Goal: Task Accomplishment & Management: Use online tool/utility

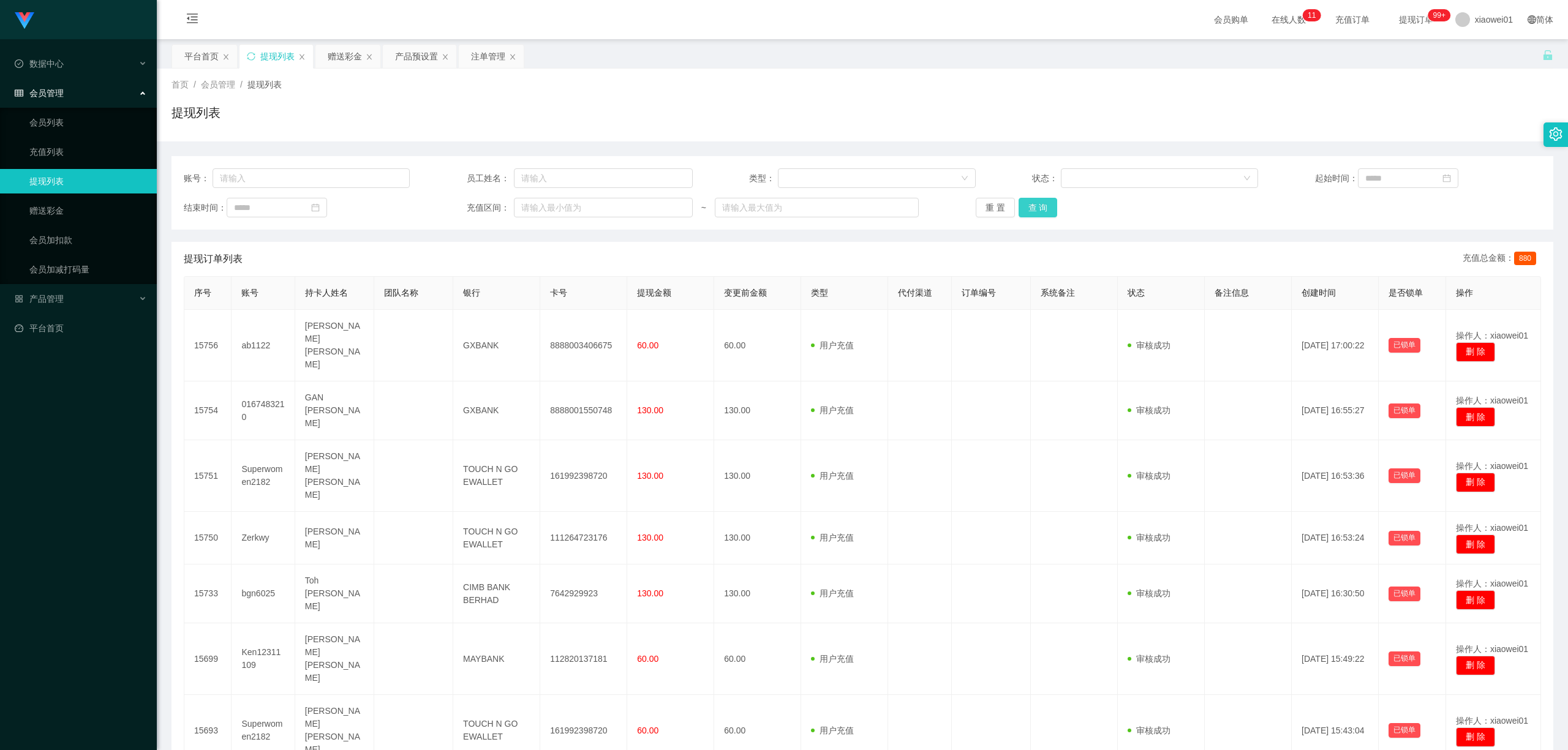
click at [1008, 205] on button "查 询" at bounding box center [1037, 208] width 39 height 19
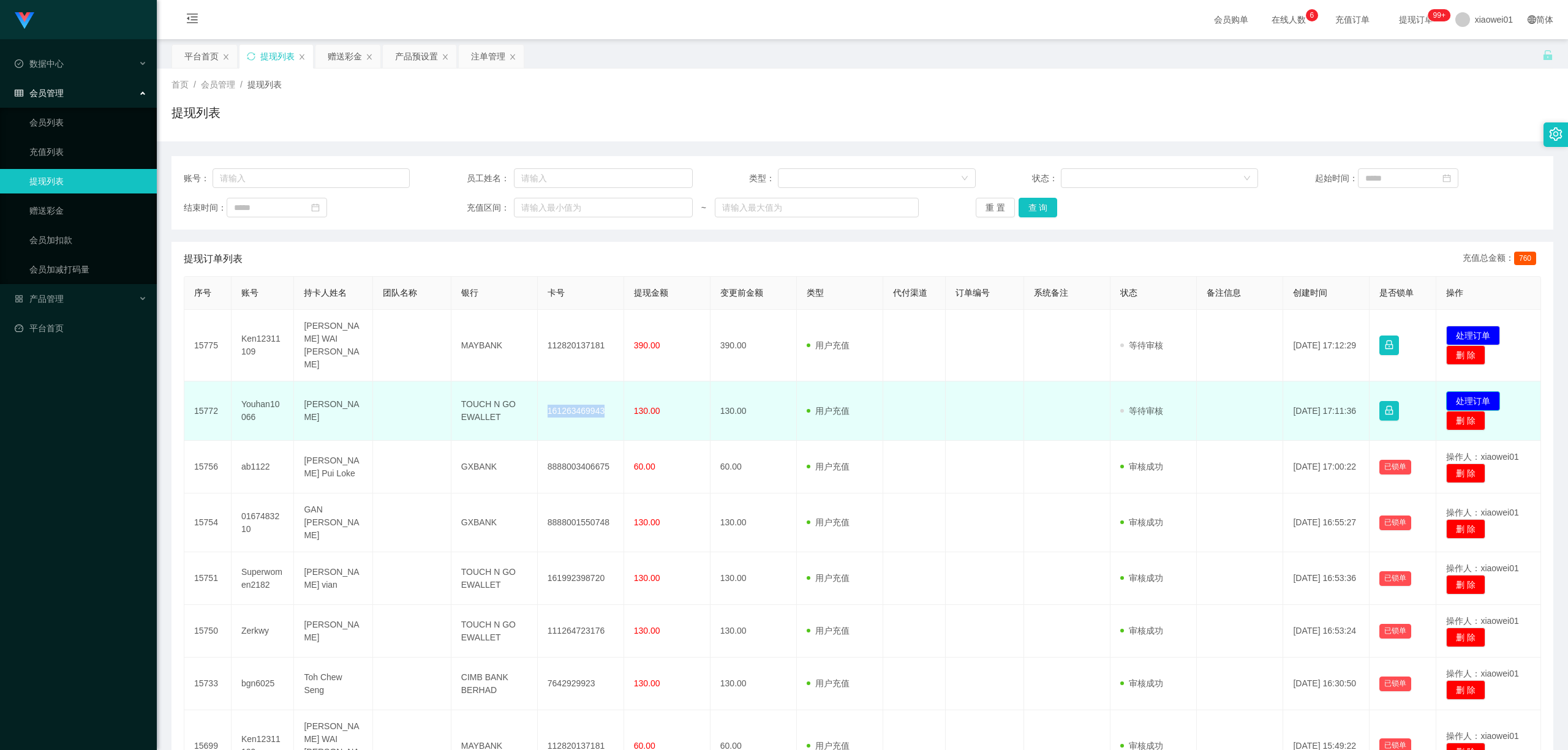
click at [1466, 391] on button "处理订单" at bounding box center [1472, 401] width 54 height 19
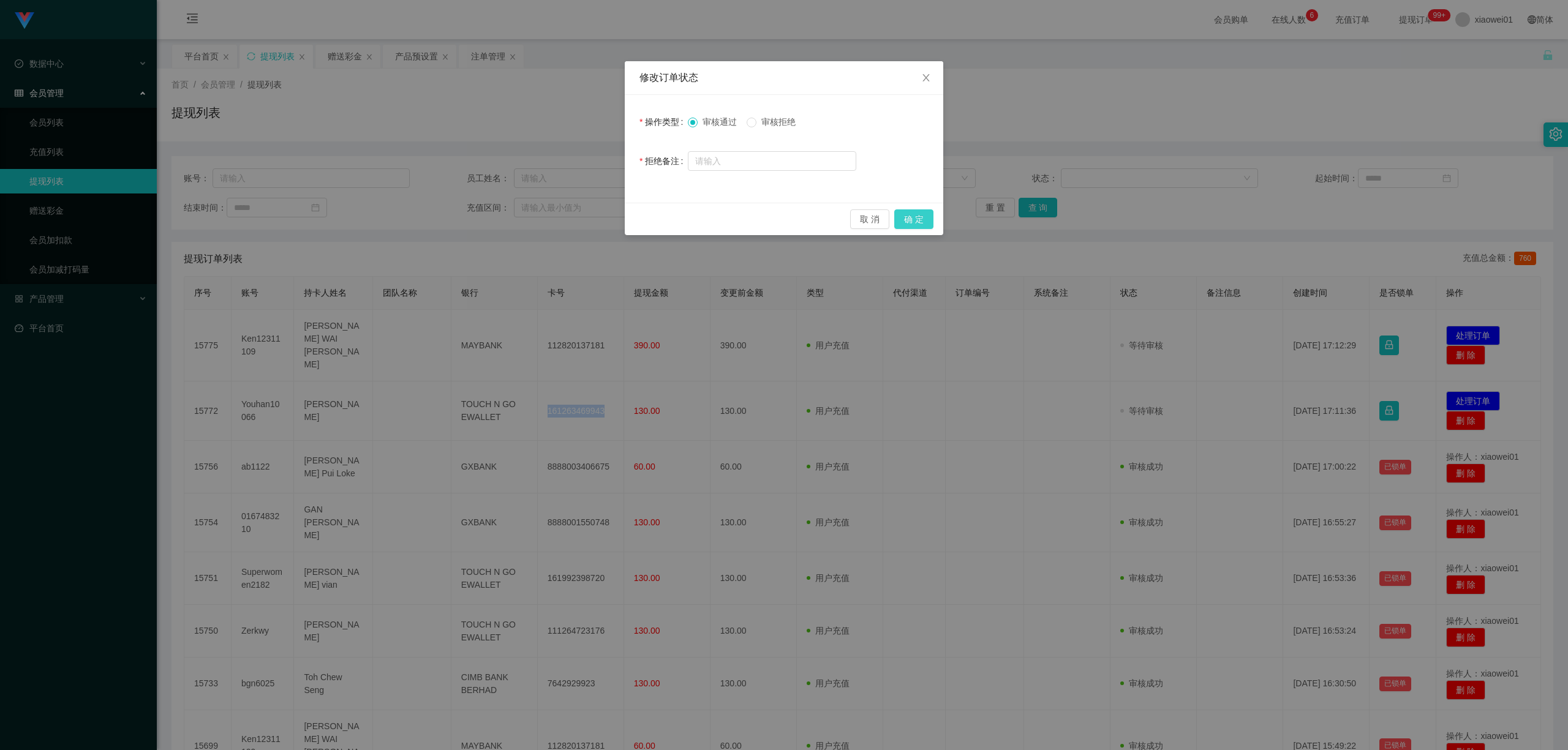
click at [916, 212] on button "确 定" at bounding box center [913, 219] width 39 height 19
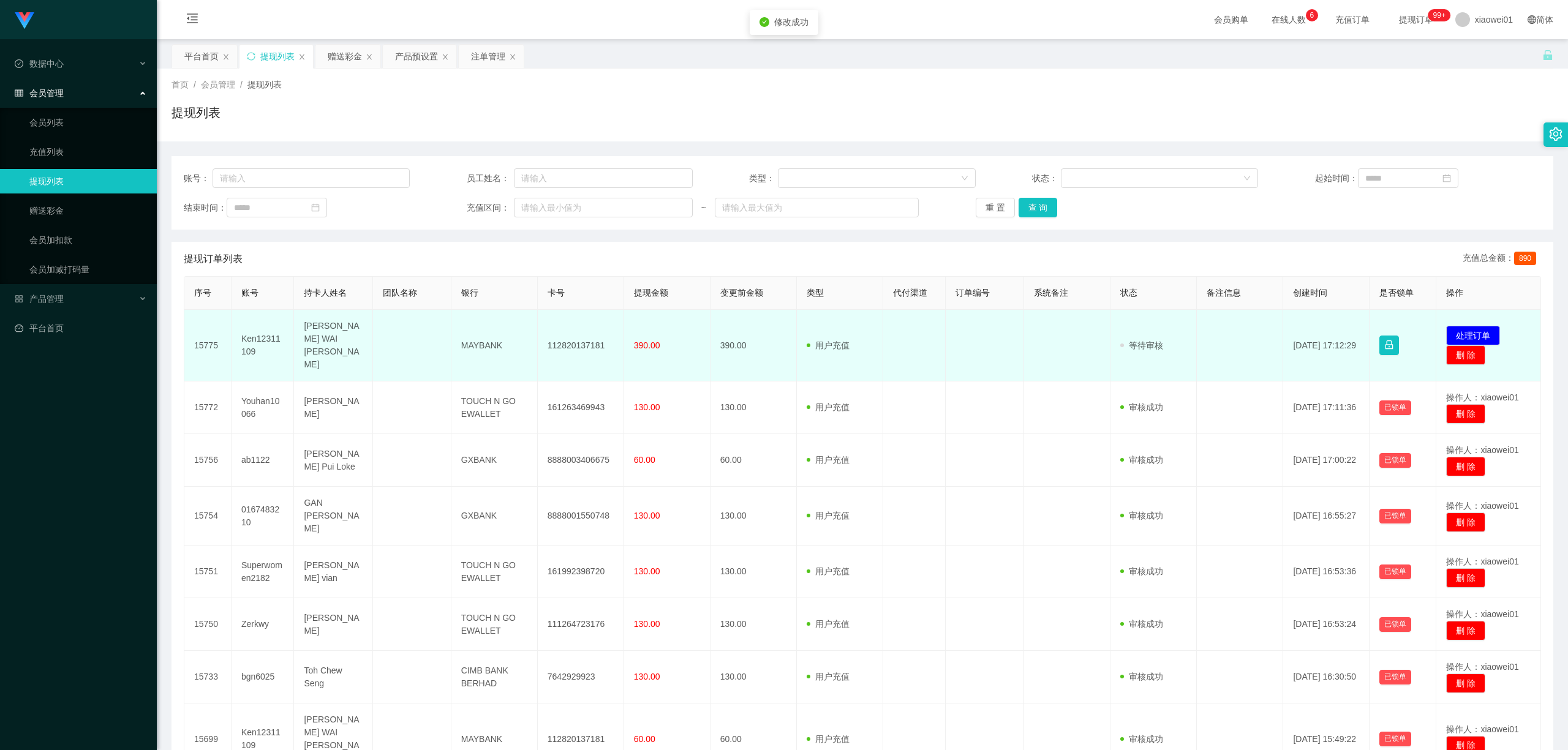
click at [557, 341] on td "112820137181" at bounding box center [581, 346] width 86 height 72
click at [557, 339] on td "112820137181" at bounding box center [581, 346] width 86 height 72
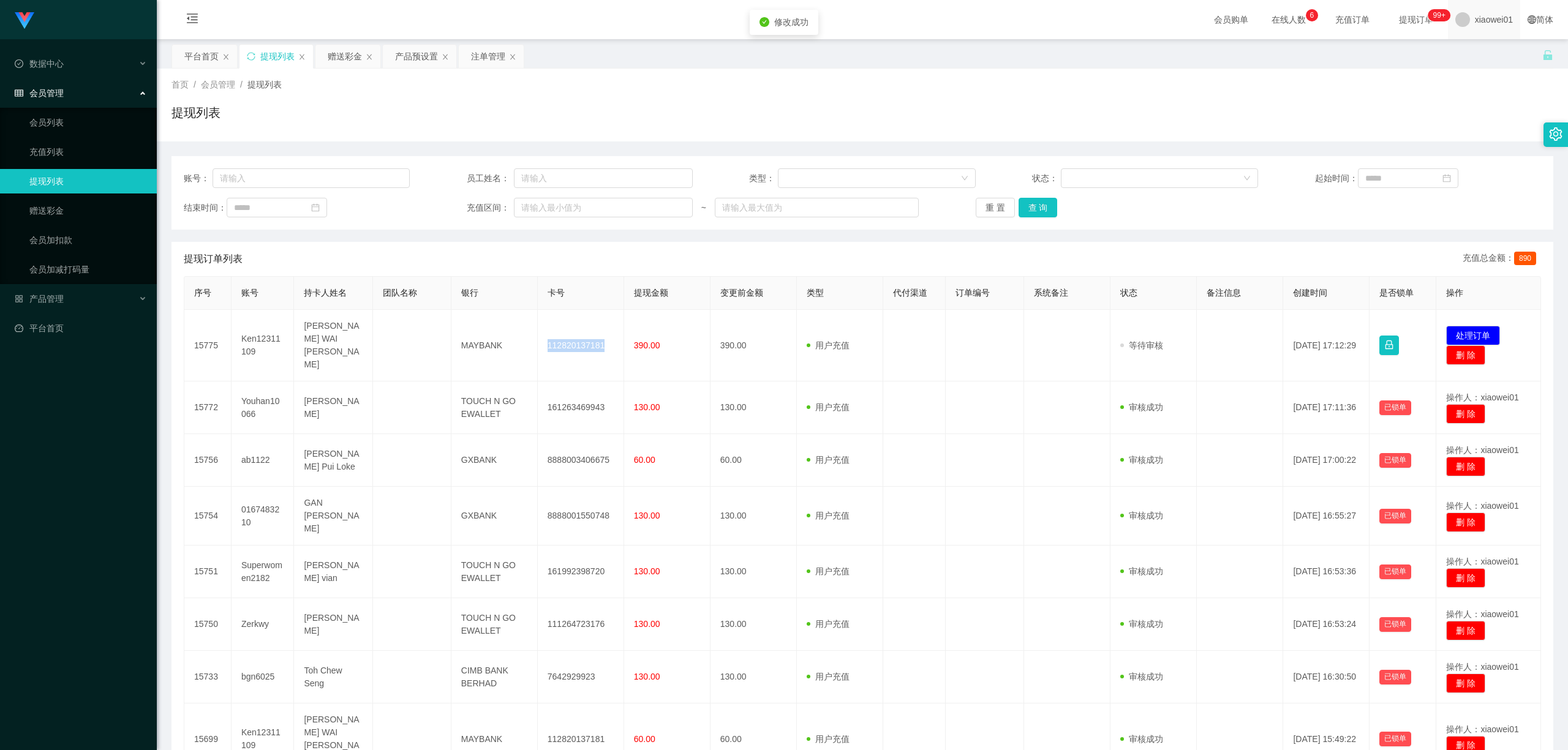
copy td "112820137181"
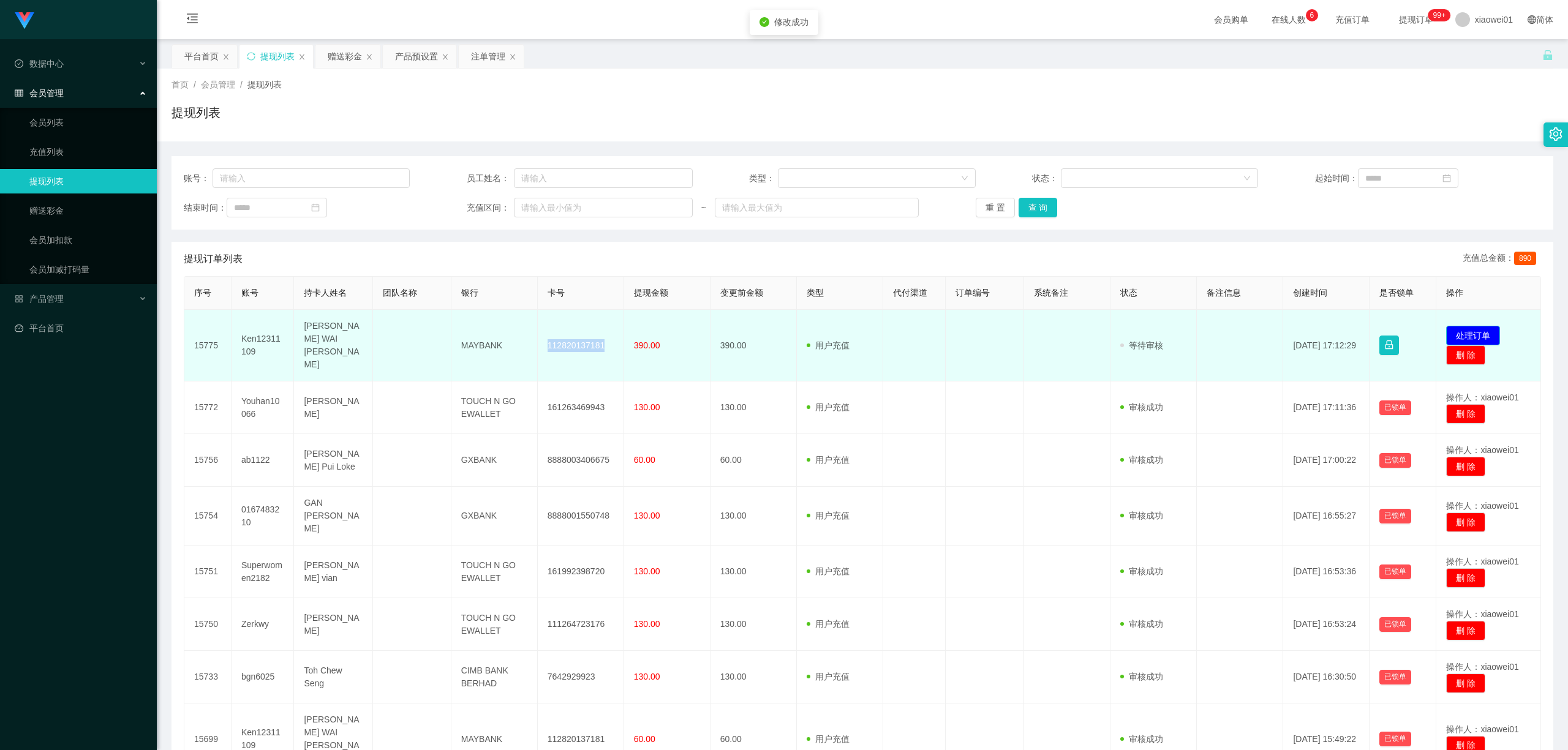
click at [1469, 326] on button "处理订单" at bounding box center [1472, 335] width 54 height 19
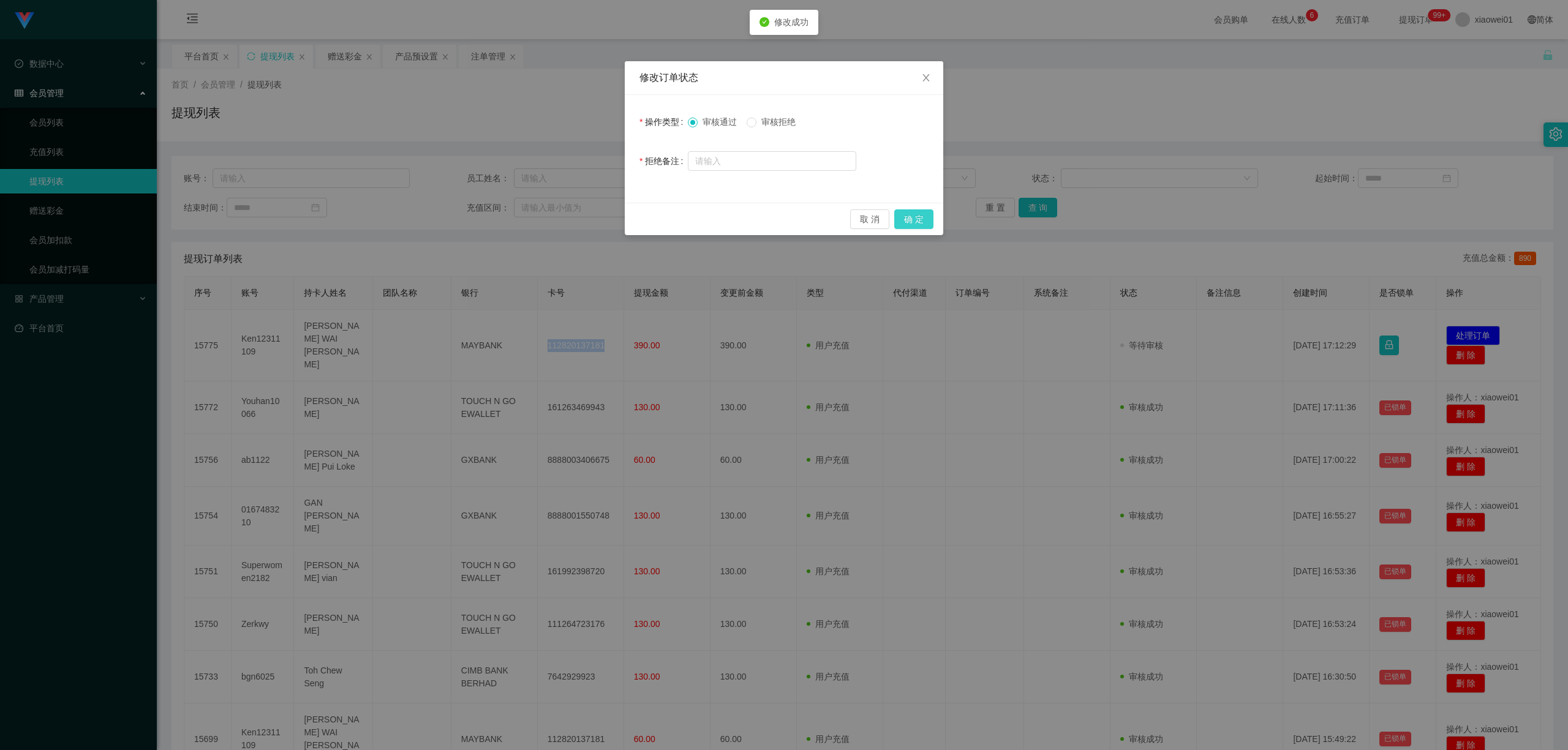
click at [927, 213] on button "确 定" at bounding box center [913, 219] width 39 height 19
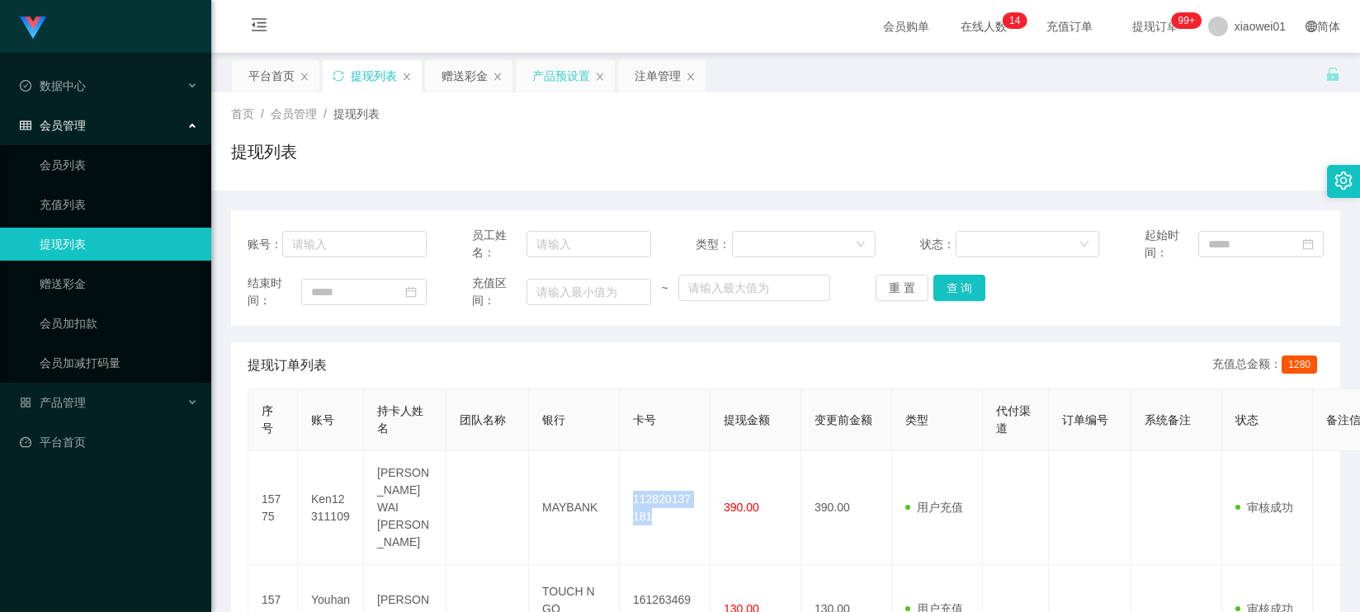
drag, startPoint x: 559, startPoint y: 71, endPoint x: 541, endPoint y: 74, distance: 18.5
click at [559, 70] on div "产品预设置" at bounding box center [561, 75] width 58 height 31
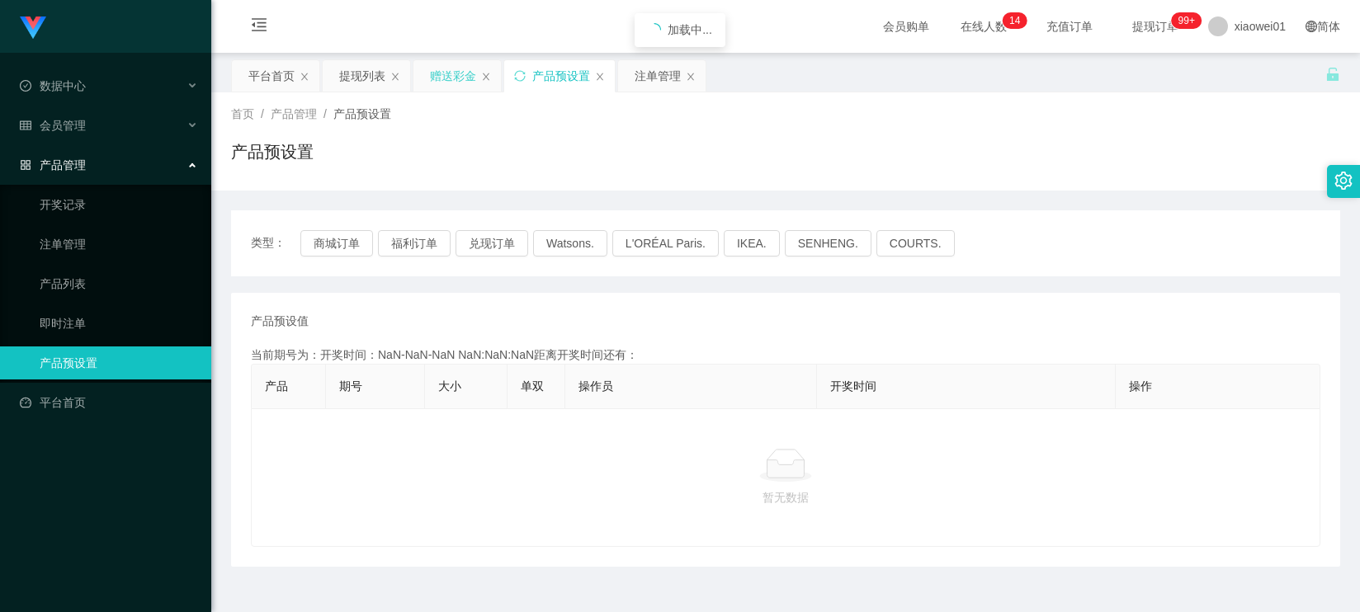
click at [460, 73] on div "赠送彩金" at bounding box center [453, 75] width 46 height 31
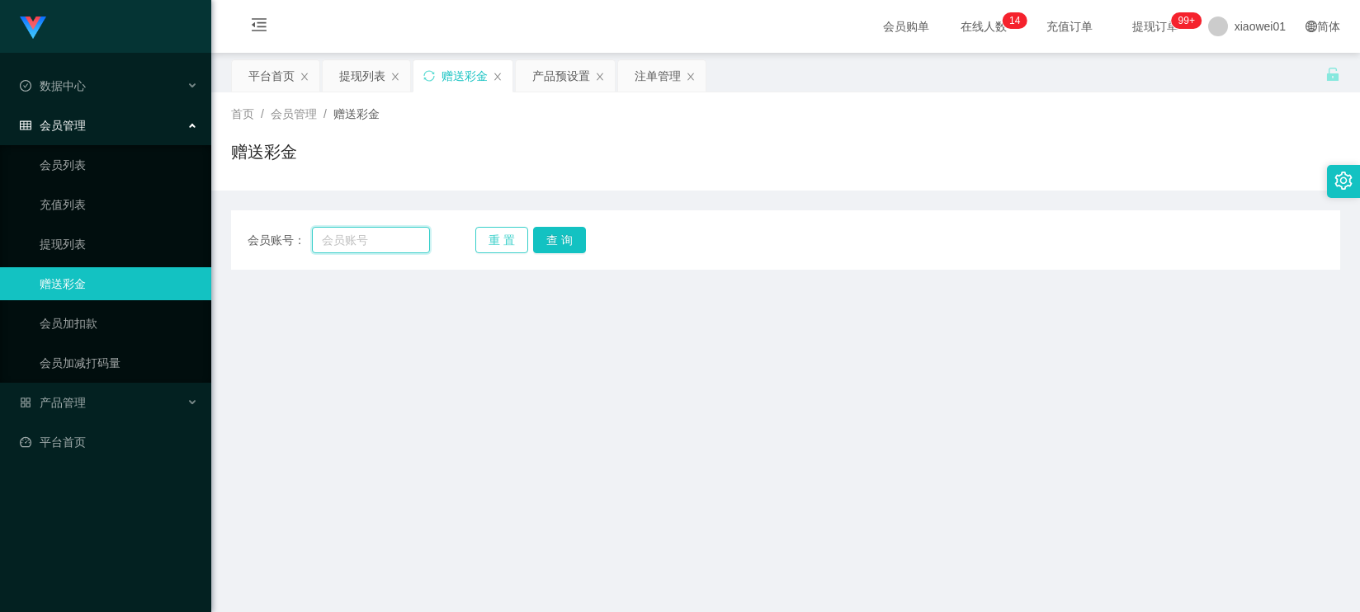
drag, startPoint x: 417, startPoint y: 239, endPoint x: 487, endPoint y: 243, distance: 70.2
click at [407, 239] on input "text" at bounding box center [370, 240] width 117 height 26
paste input "ab1122"
type input "ab1122"
click at [572, 243] on button "查 询" at bounding box center [559, 240] width 53 height 26
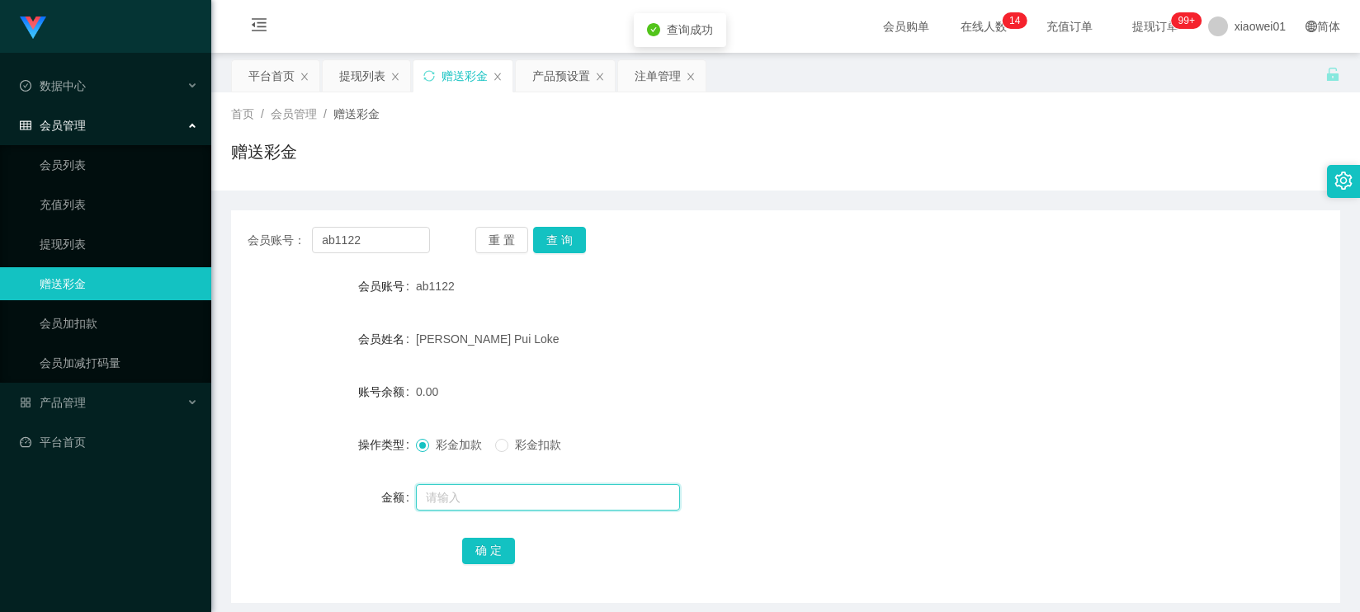
drag, startPoint x: 472, startPoint y: 492, endPoint x: 479, endPoint y: 498, distance: 9.3
click at [473, 492] on input "text" at bounding box center [548, 497] width 264 height 26
click at [479, 498] on input "text" at bounding box center [548, 497] width 264 height 26
type input "100"
click at [447, 530] on form "会员账号 ab1122 会员姓名 Patrick Ten Pui Loke 账号余额 0.00 操作类型 彩金加款 彩金扣款 金额 100 确 定" at bounding box center [785, 418] width 1109 height 297
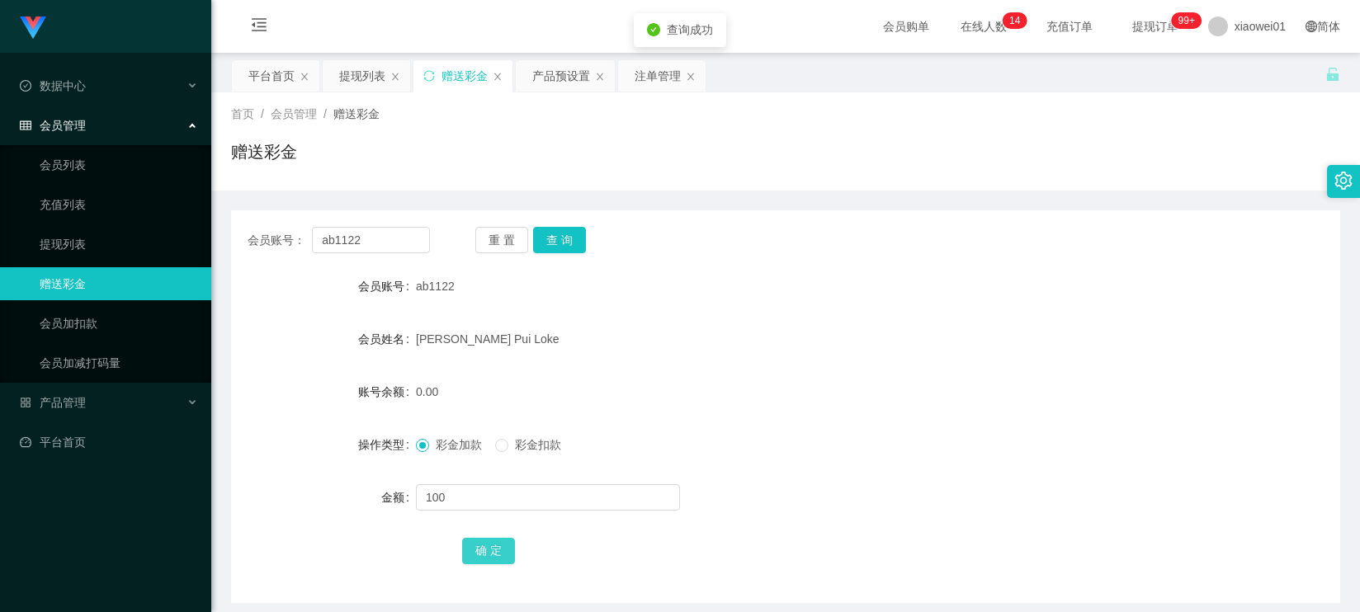
click at [460, 553] on div "确 定" at bounding box center [785, 550] width 1109 height 33
click at [482, 561] on button "确 定" at bounding box center [488, 551] width 53 height 26
click at [804, 375] on div "100.00" at bounding box center [739, 391] width 647 height 33
click at [328, 225] on div "会员账号： ab1122 重 置 查 询 会员账号 ab1122 会员姓名 Patrick Ten Pui Loke 账号余额 100.00 操作类型 彩金加…" at bounding box center [785, 406] width 1109 height 393
click at [328, 224] on div "会员账号： ab1122 重 置 查 询 会员账号 ab1122 会员姓名 Patrick Ten Pui Loke 账号余额 100.00 操作类型 彩金加…" at bounding box center [785, 406] width 1109 height 393
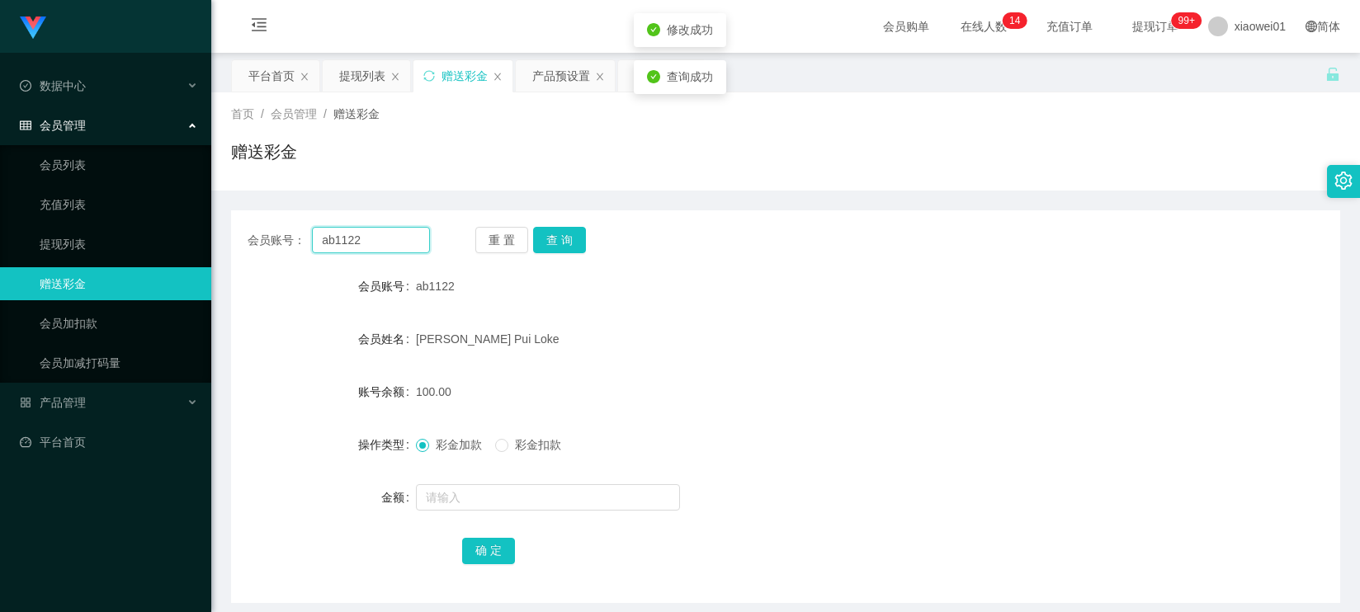
click at [327, 233] on input "ab1122" at bounding box center [370, 240] width 117 height 26
drag, startPoint x: 257, startPoint y: 81, endPoint x: 281, endPoint y: 78, distance: 24.2
click at [256, 81] on div "平台首页" at bounding box center [271, 75] width 46 height 31
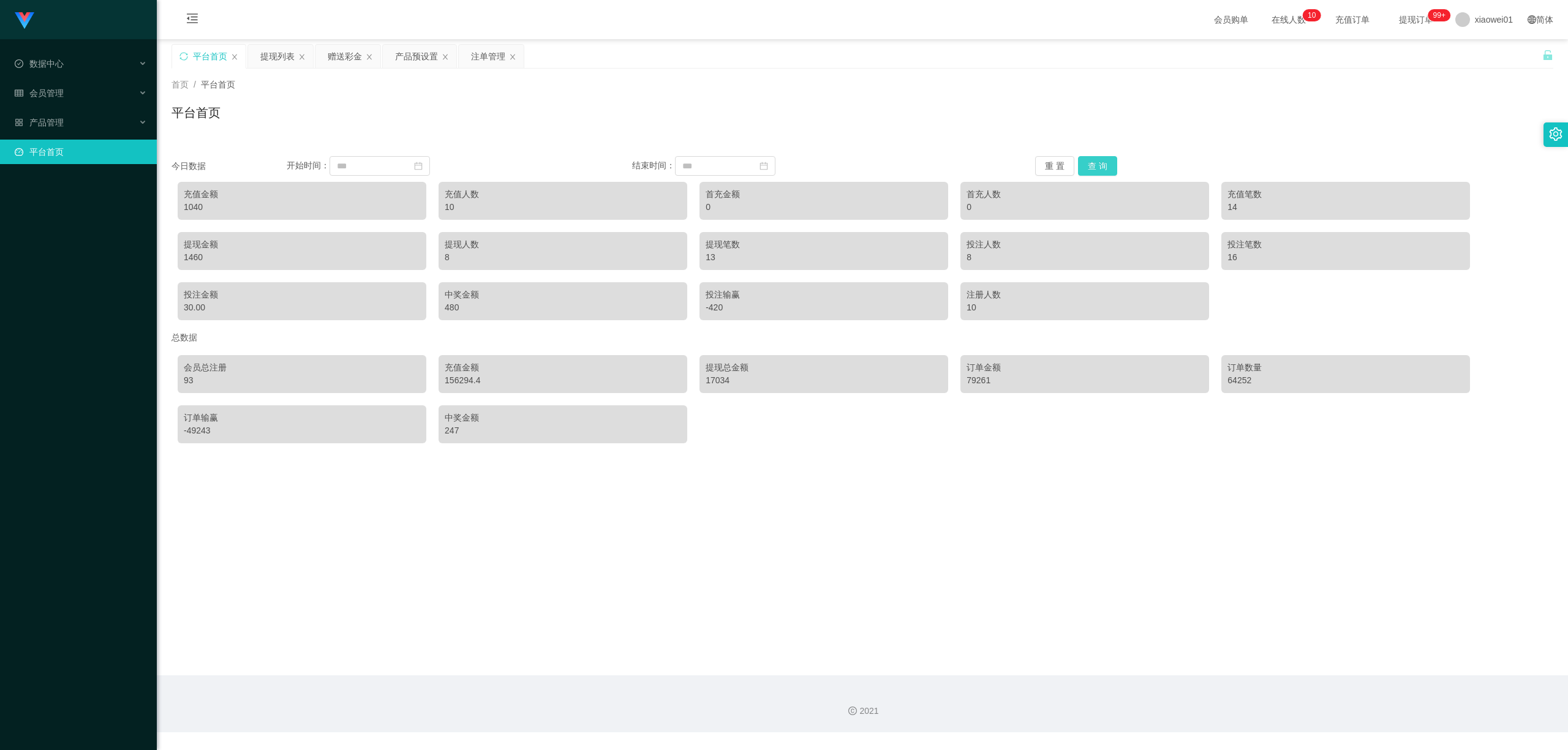
click at [1102, 168] on button "查 询" at bounding box center [1097, 165] width 39 height 19
click at [282, 60] on div "提现列表" at bounding box center [278, 56] width 34 height 23
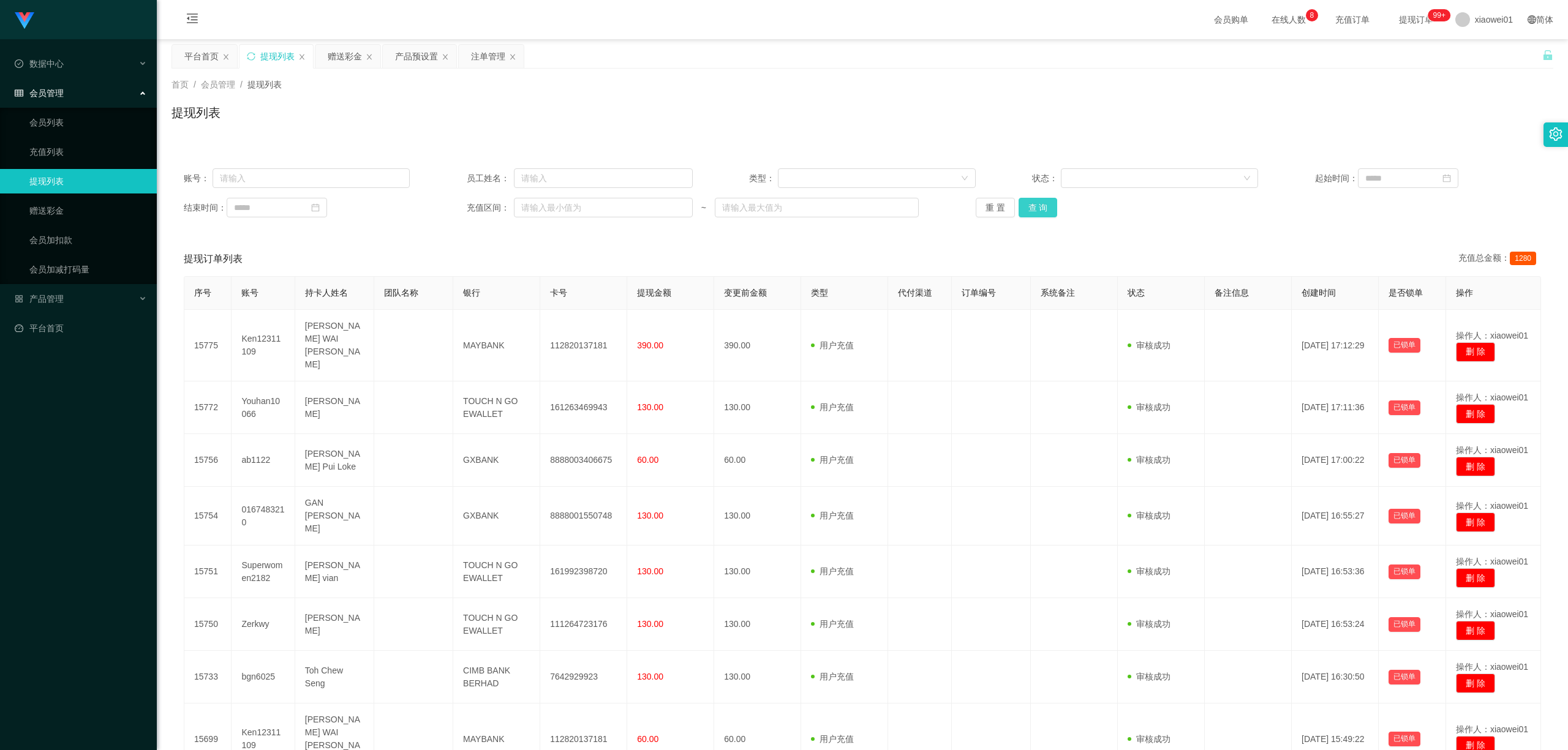
click at [1035, 199] on button "查 询" at bounding box center [1037, 208] width 39 height 19
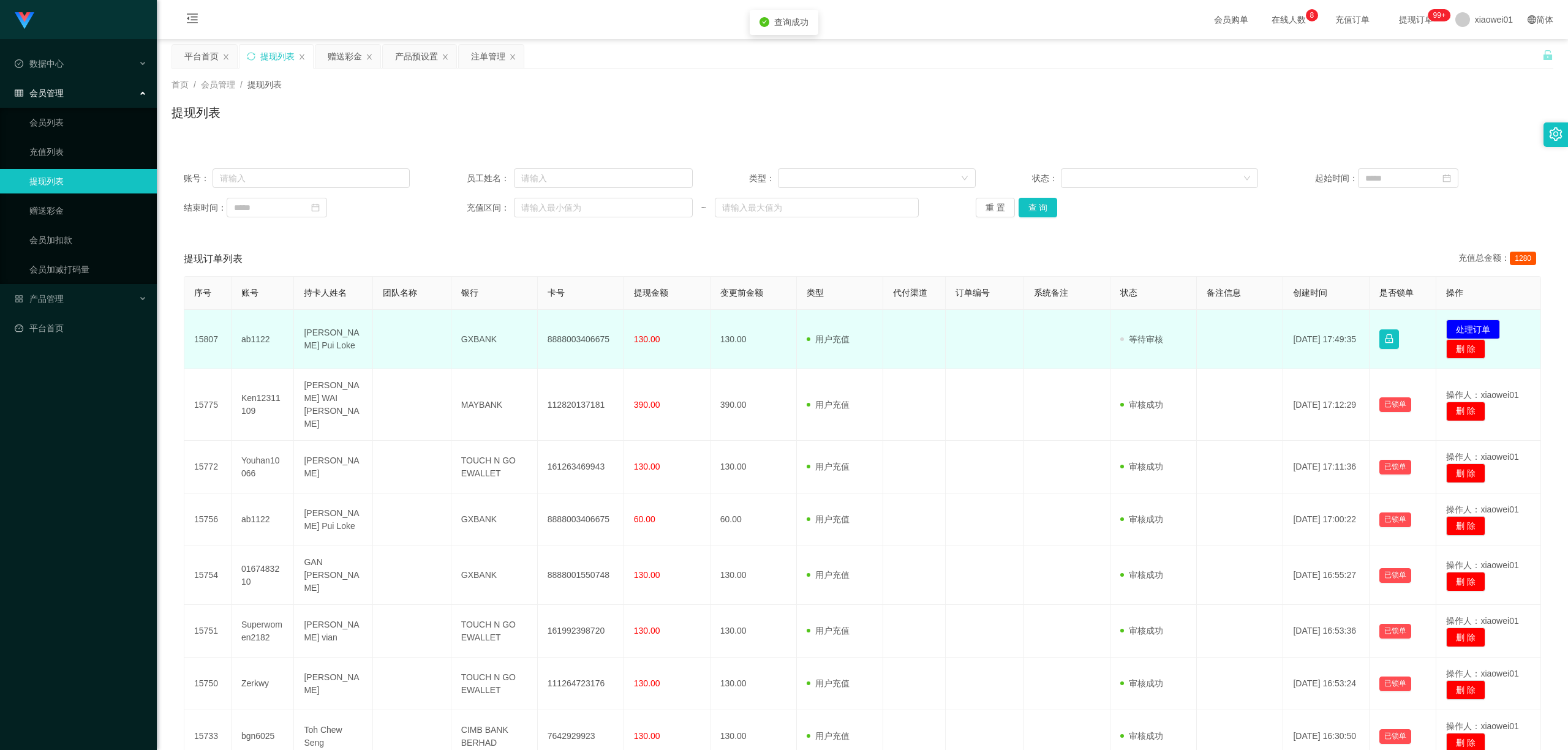
click at [583, 341] on td "8888003406675" at bounding box center [581, 340] width 86 height 59
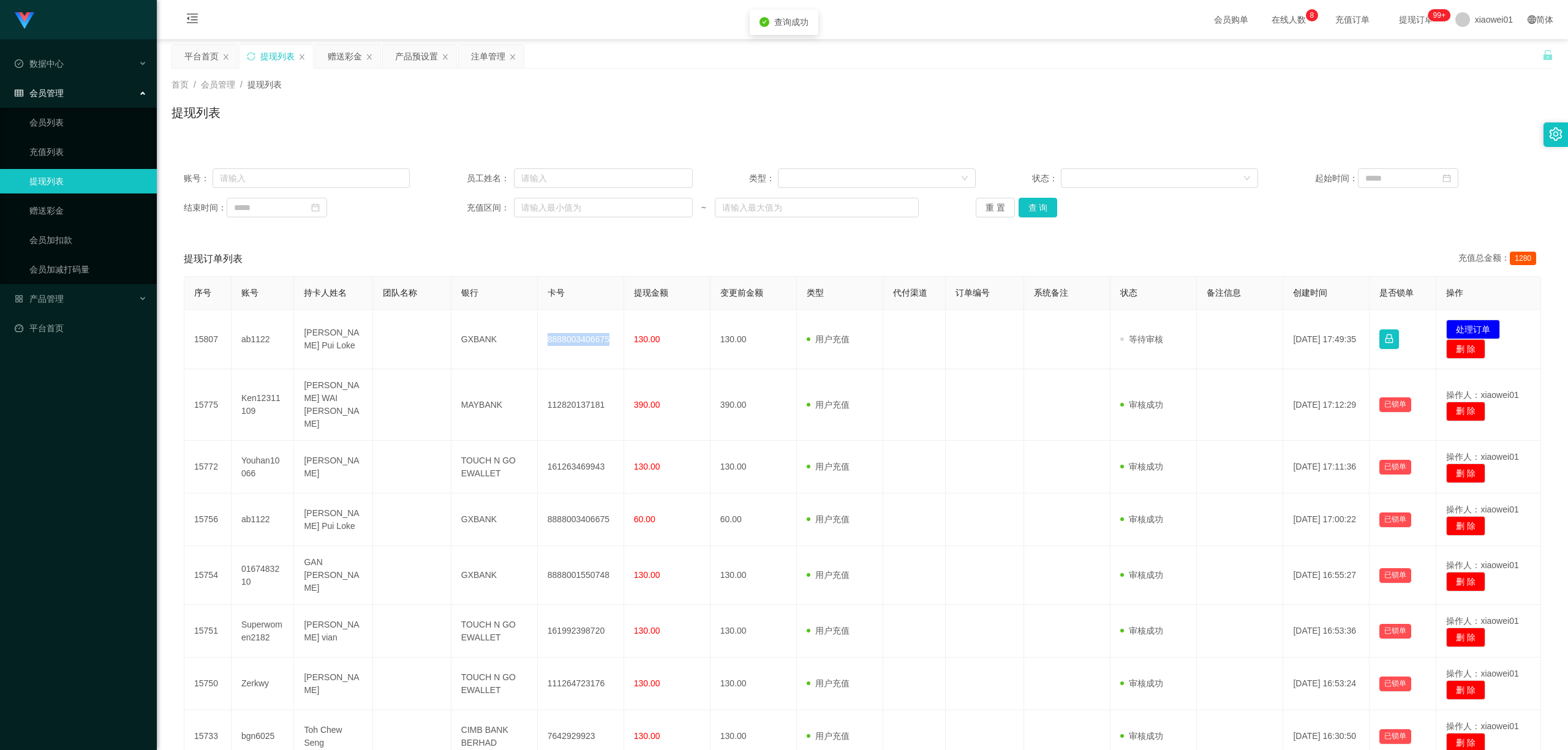
copy td "8888003406675"
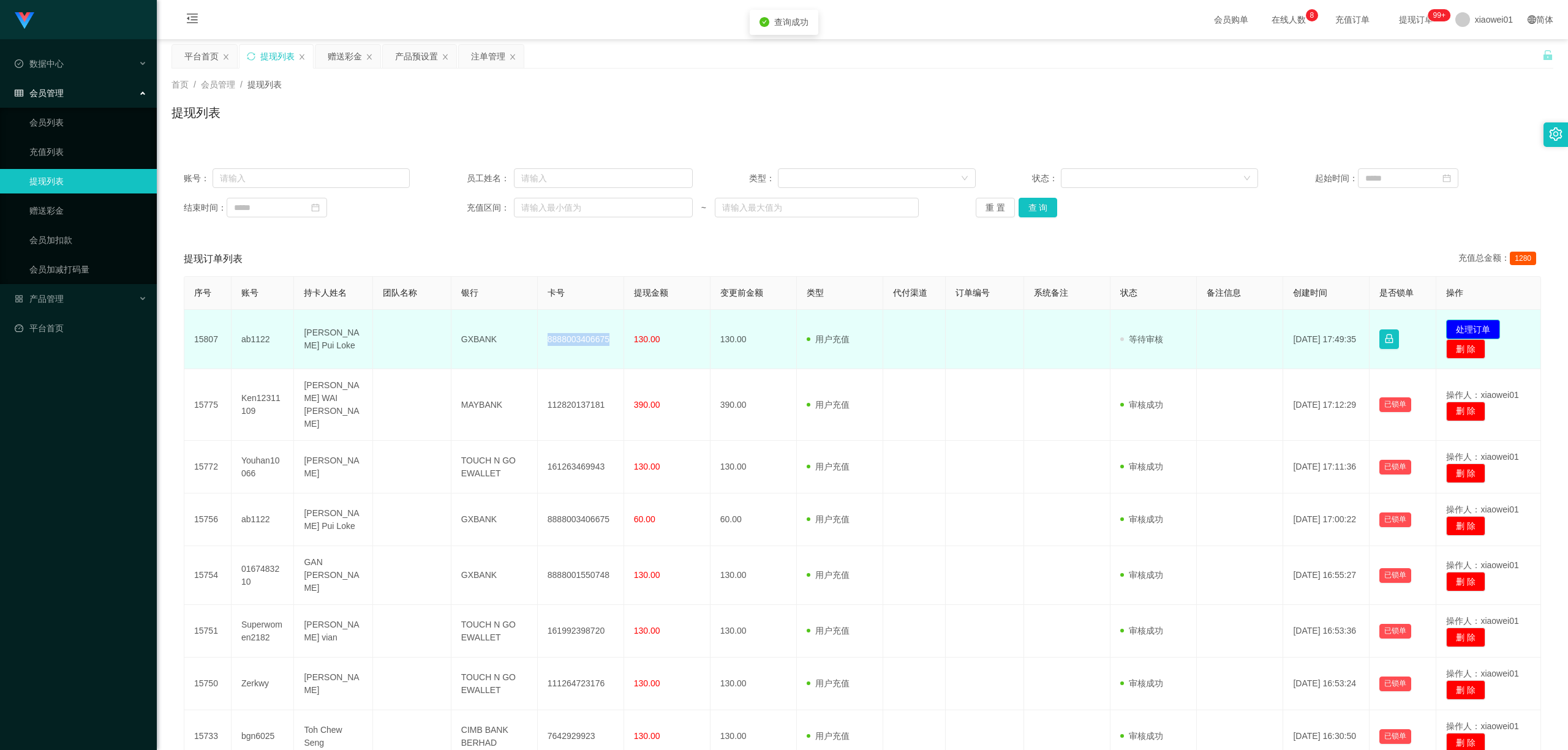
click at [1470, 329] on button "处理订单" at bounding box center [1472, 329] width 54 height 19
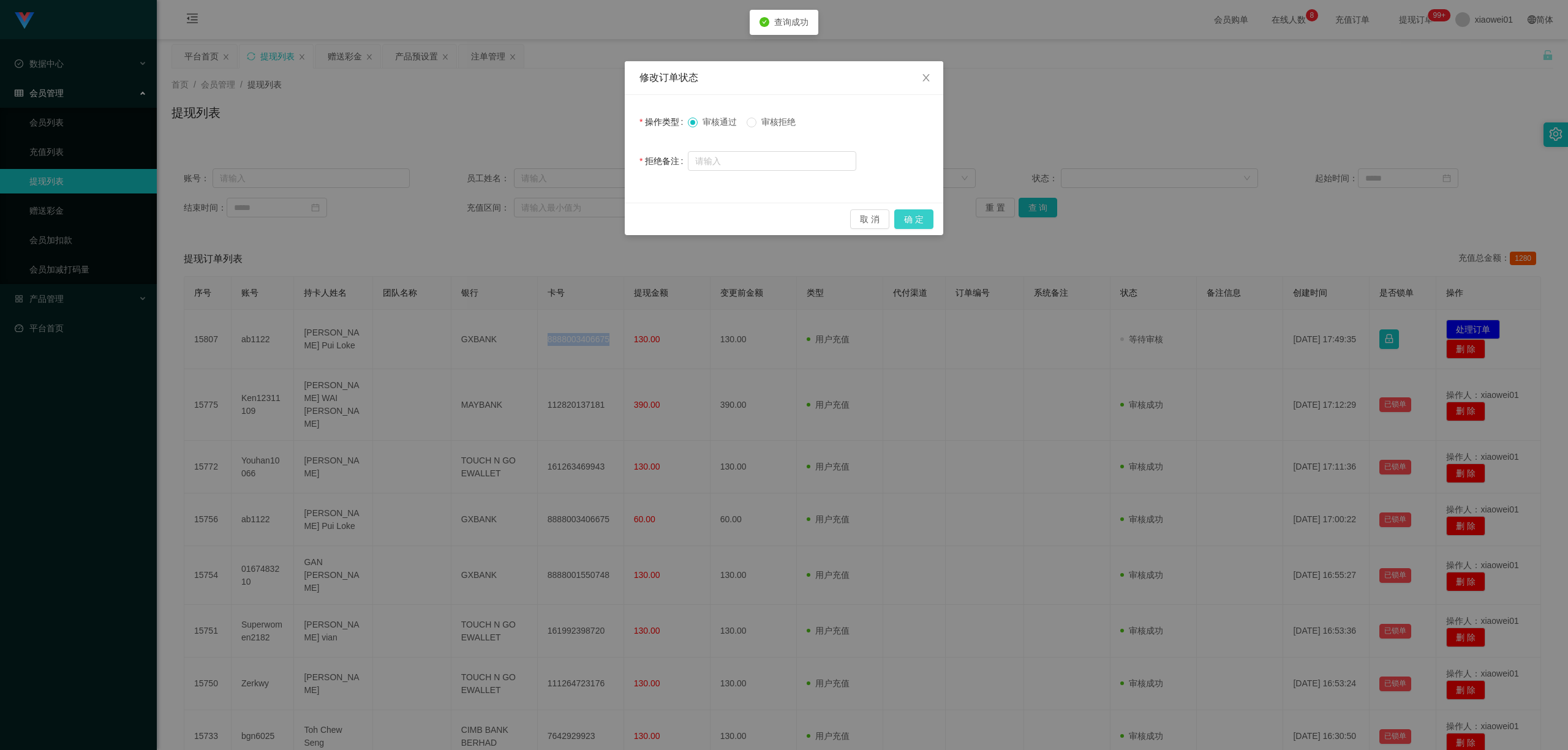
click at [917, 221] on button "确 定" at bounding box center [913, 219] width 39 height 19
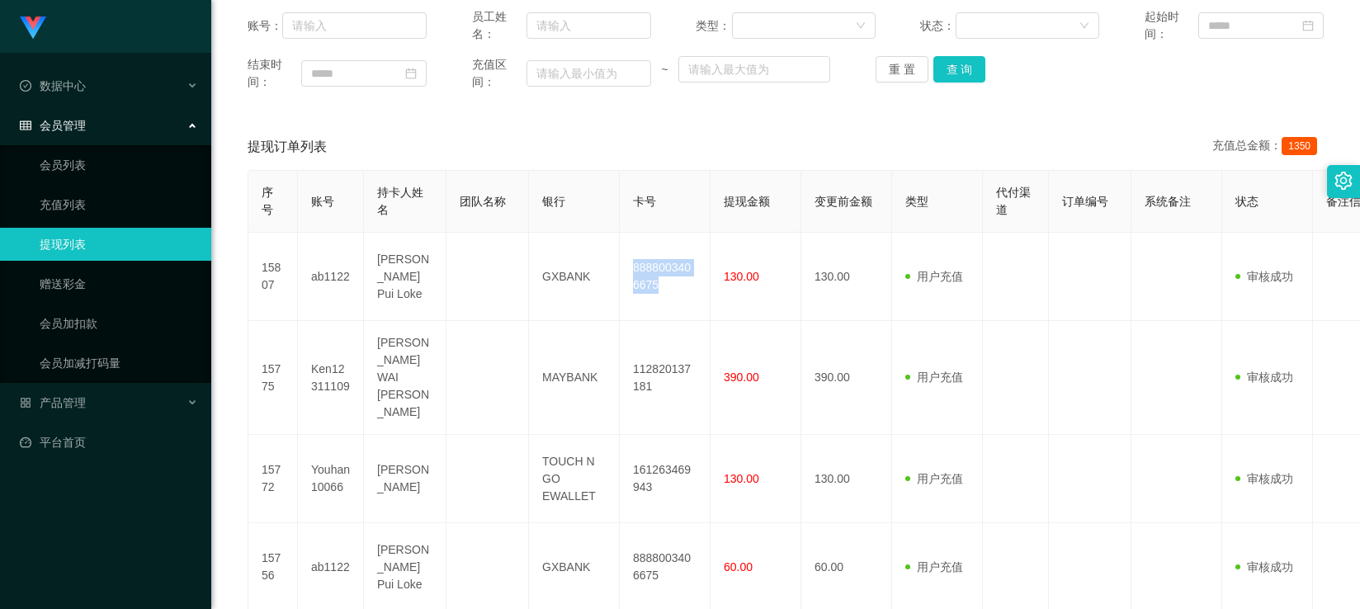
scroll to position [440, 0]
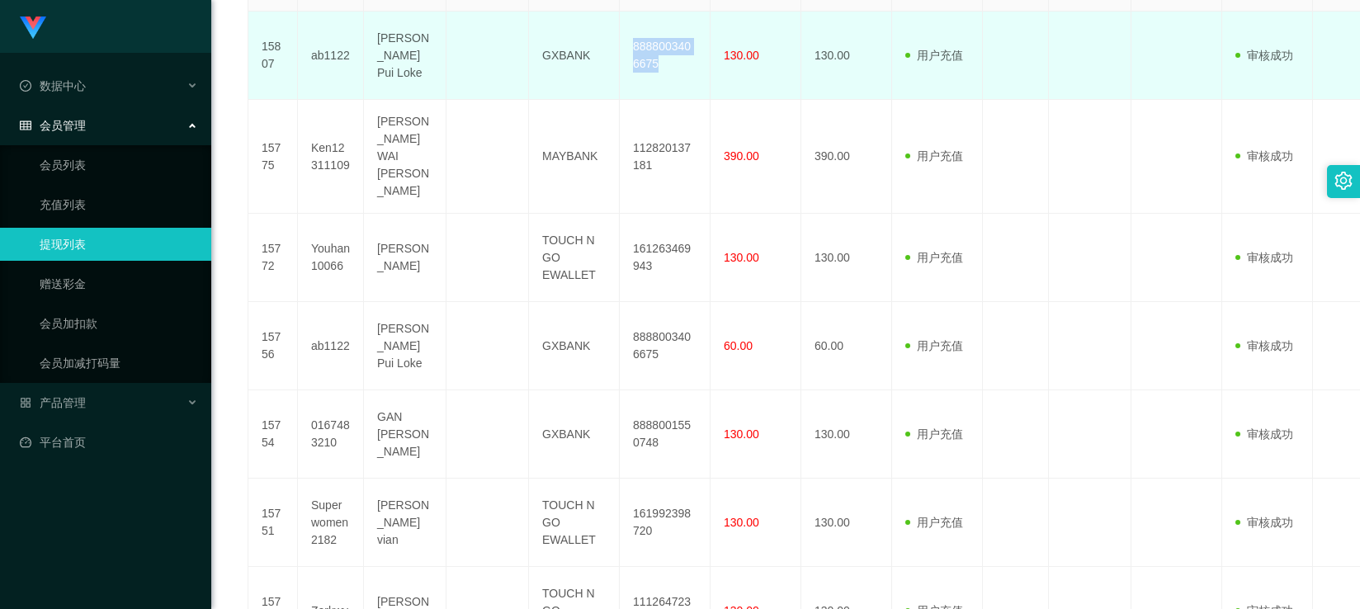
click at [677, 54] on td "8888003406675" at bounding box center [665, 56] width 91 height 88
click at [677, 47] on td "8888003406675" at bounding box center [665, 56] width 91 height 88
click at [673, 50] on td "8888003406675" at bounding box center [665, 56] width 91 height 88
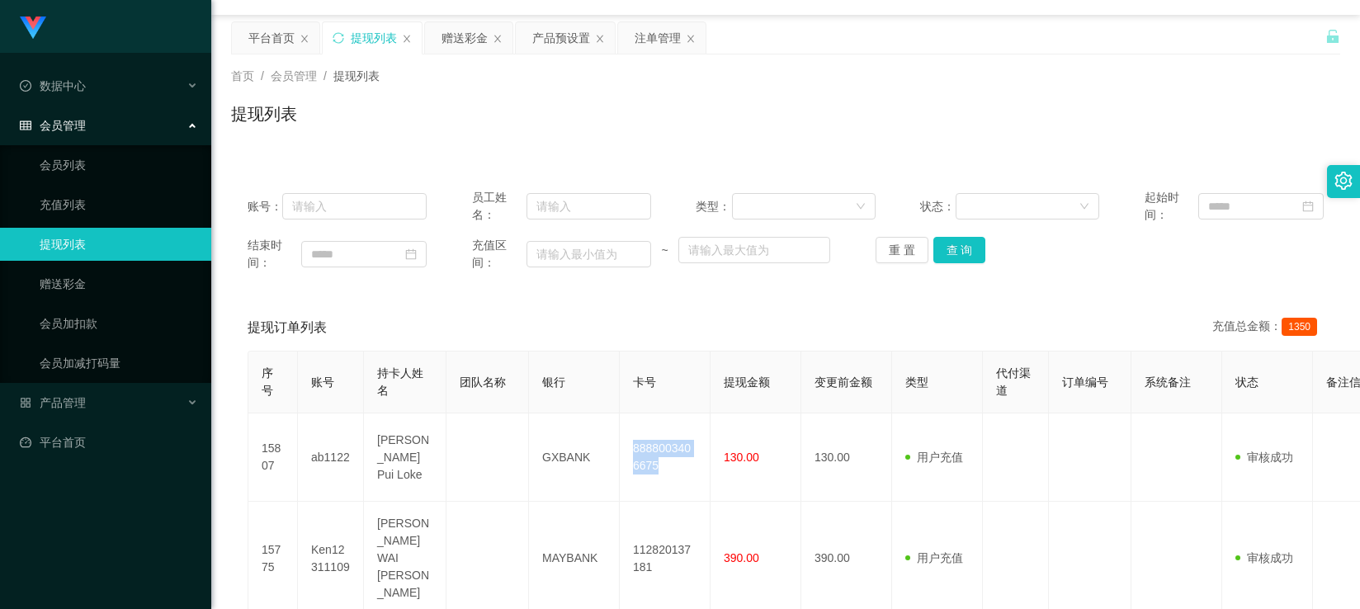
scroll to position [0, 0]
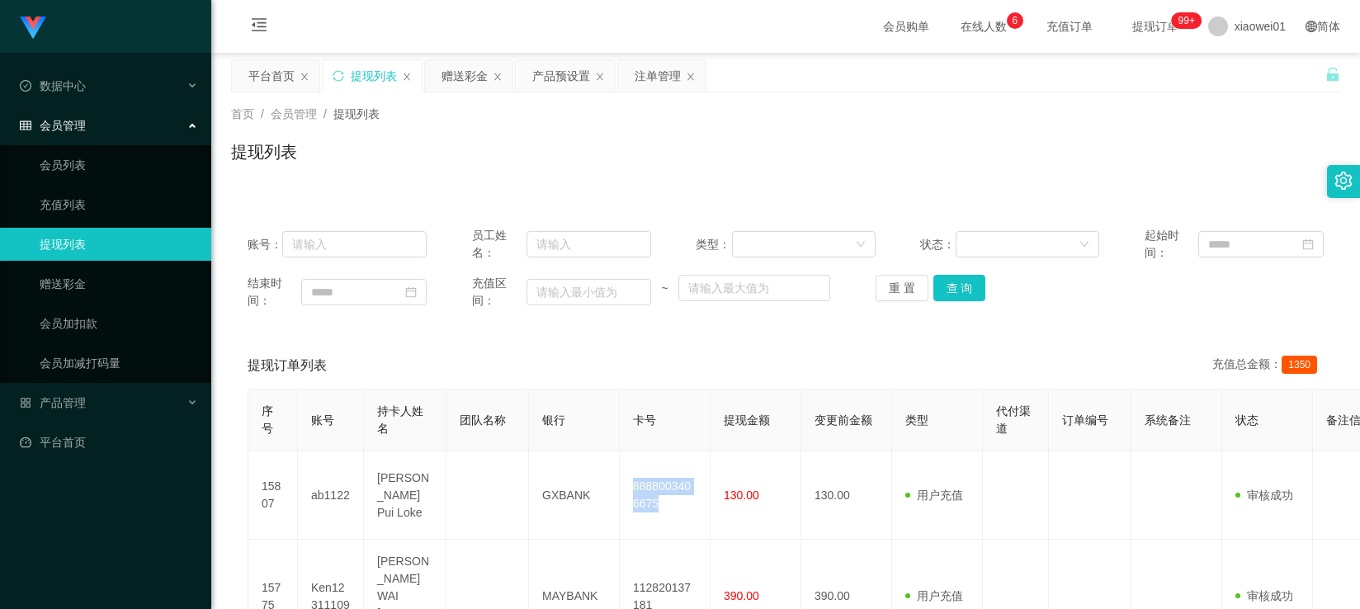
click at [786, 73] on div "平台首页 提现列表 赠送彩金 产品预设置 注单管理" at bounding box center [778, 87] width 1094 height 57
click at [555, 68] on div "产品预设置" at bounding box center [561, 75] width 58 height 31
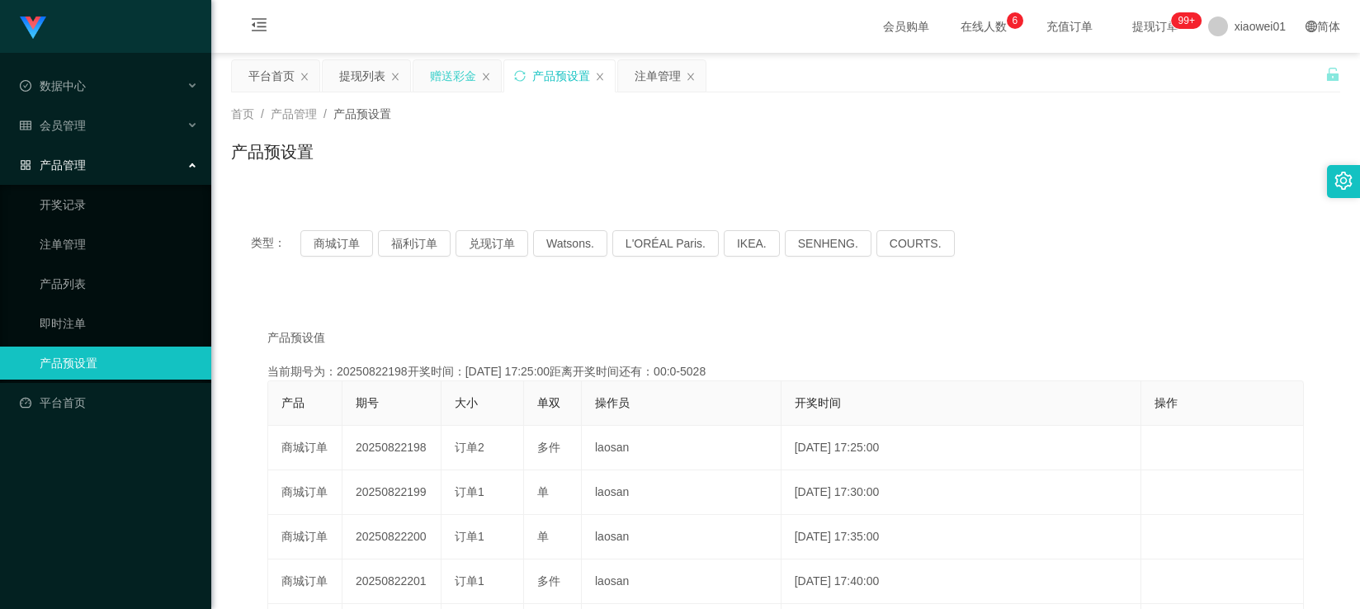
click at [460, 76] on div "赠送彩金" at bounding box center [453, 75] width 46 height 31
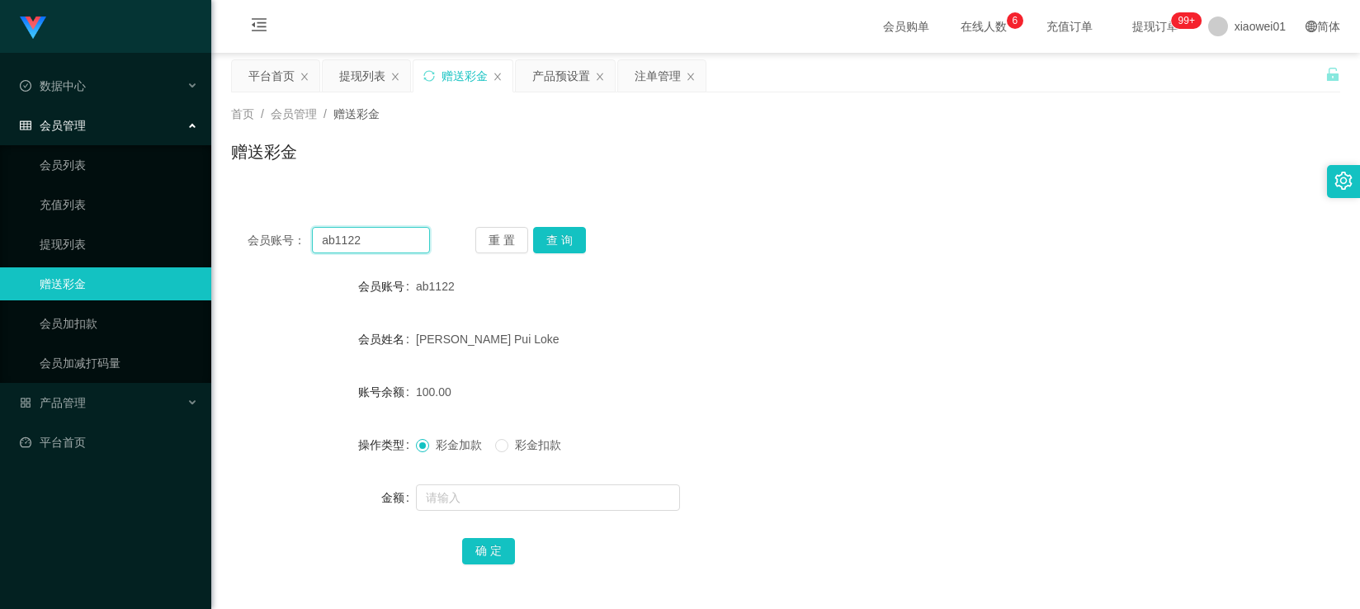
click at [384, 251] on input "ab1122" at bounding box center [370, 240] width 117 height 26
drag, startPoint x: 388, startPoint y: 242, endPoint x: 205, endPoint y: 205, distance: 186.0
click at [96, 210] on section "Jingdong工作台代理端 数据中心 会员管理 会员列表 充值列表 提现列表 赠送彩金 会员加扣款 会员加减打码量 产品管理 开奖记录 注单管理 产品列表 …" at bounding box center [680, 493] width 1360 height 987
paste input "RKC7"
type input "RKC7"
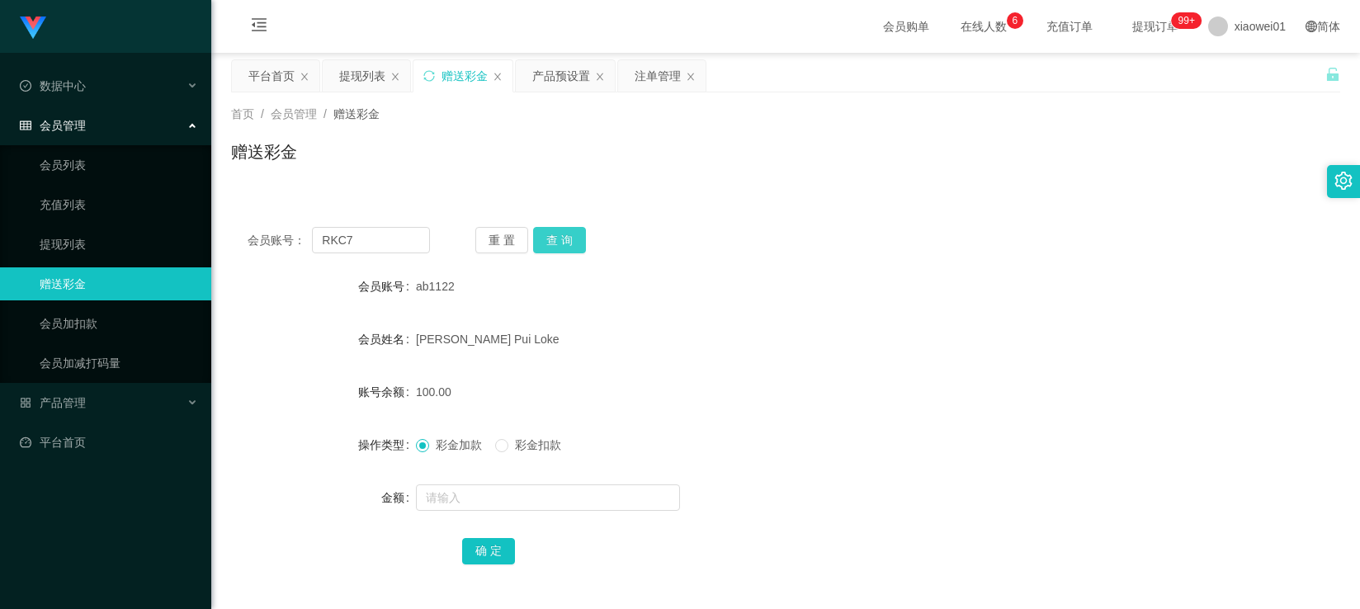
click at [549, 231] on button "查 询" at bounding box center [559, 240] width 53 height 26
click at [495, 512] on div at bounding box center [739, 497] width 647 height 33
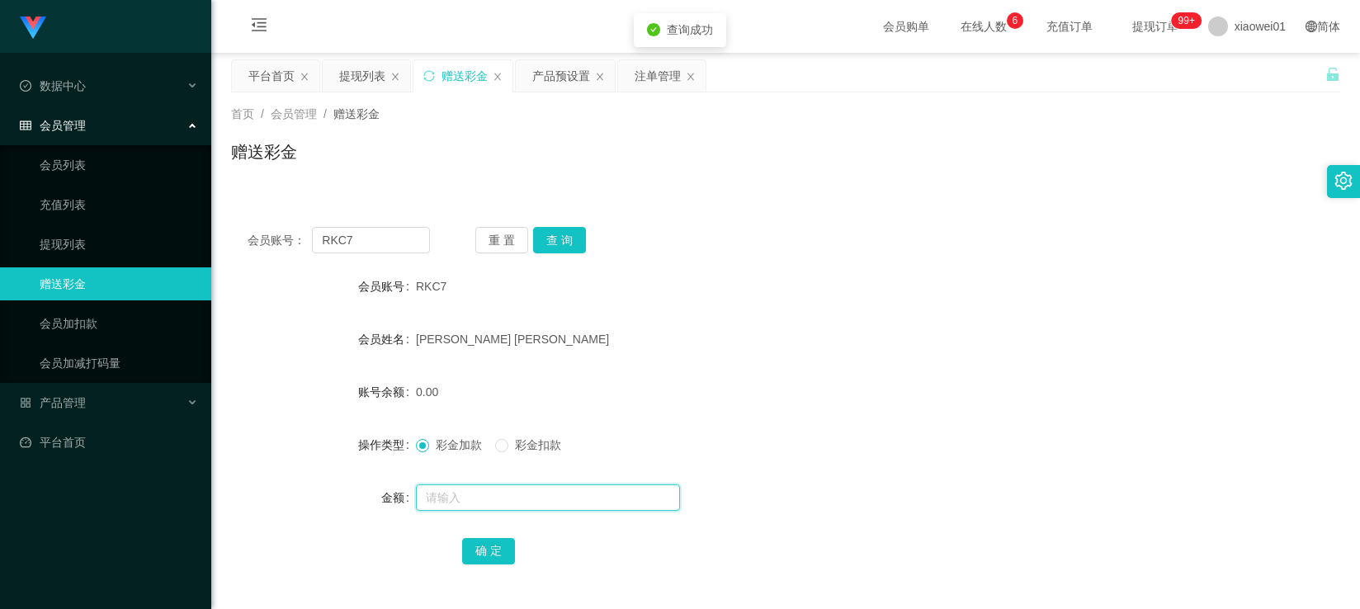
click at [497, 508] on input "text" at bounding box center [548, 497] width 264 height 26
type input "500"
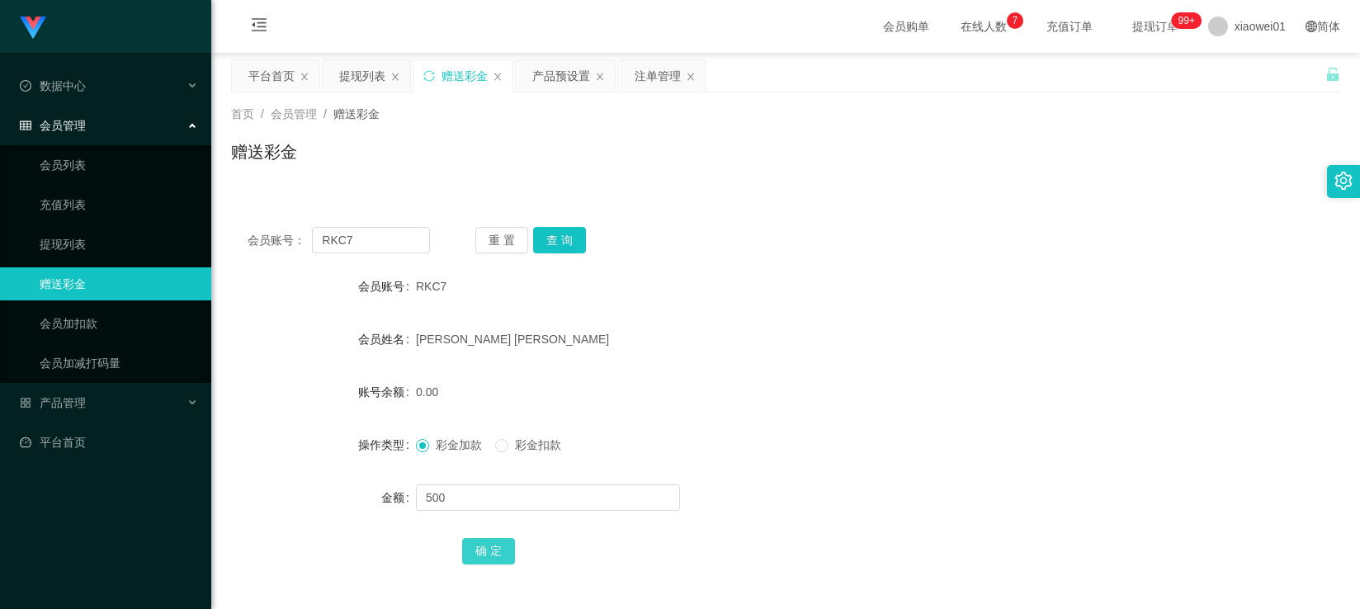
click at [473, 550] on button "确 定" at bounding box center [488, 551] width 53 height 26
click at [892, 333] on div "ryan chan" at bounding box center [739, 339] width 647 height 33
drag, startPoint x: 381, startPoint y: 238, endPoint x: 241, endPoint y: 238, distance: 140.3
click at [185, 233] on section "Jingdong工作台代理端 数据中心 会员管理 会员列表 充值列表 提现列表 赠送彩金 会员加扣款 会员加减打码量 产品管理 开奖记录 注单管理 产品列表 …" at bounding box center [680, 493] width 1360 height 987
paste input "Brenda318"
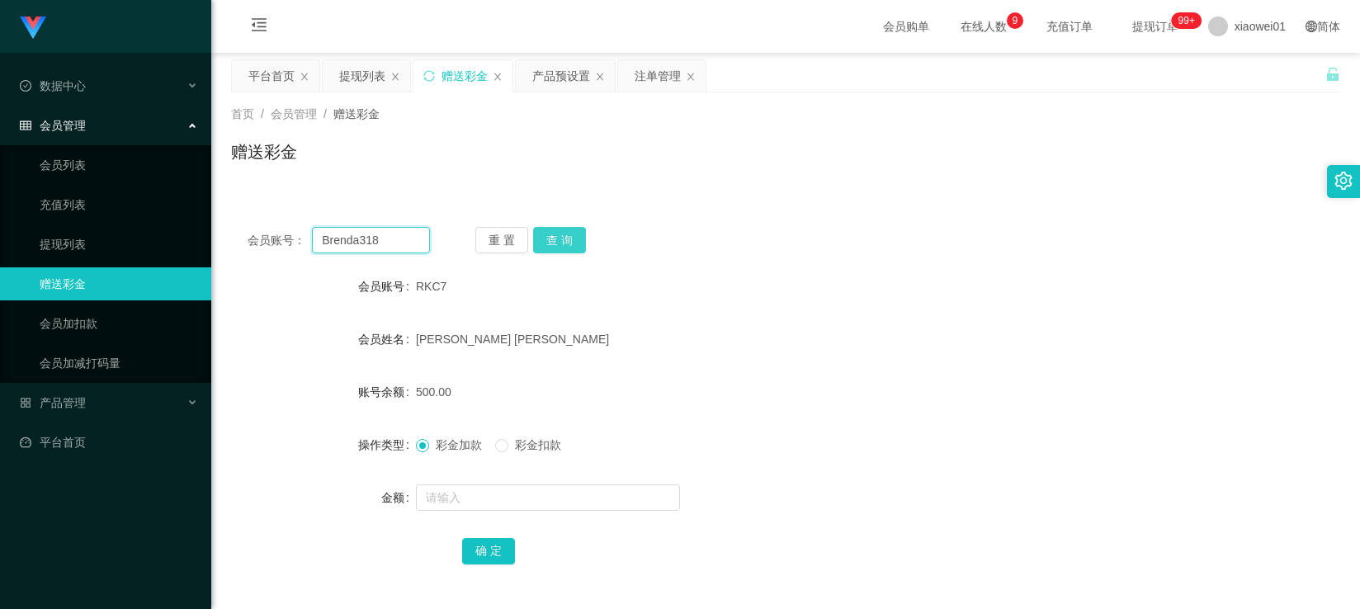
type input "Brenda318"
click at [555, 251] on button "查 询" at bounding box center [559, 240] width 53 height 26
click at [484, 486] on div at bounding box center [739, 497] width 647 height 33
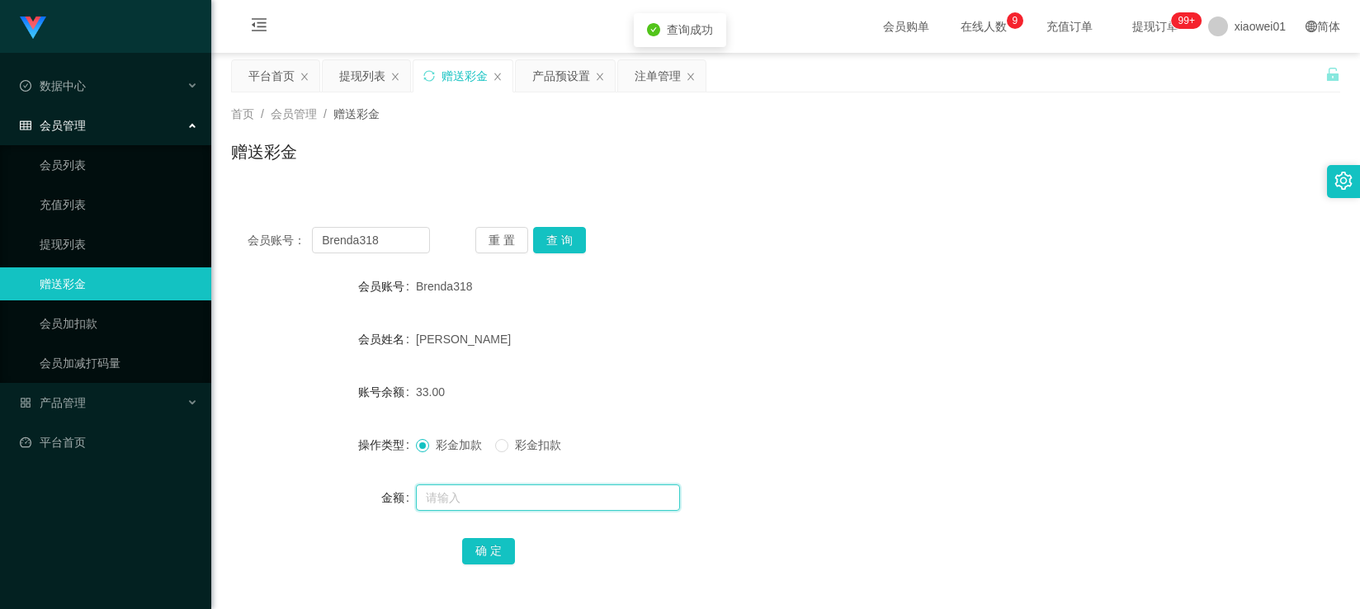
click at [489, 509] on input "text" at bounding box center [548, 497] width 264 height 26
type input "7"
type input "67"
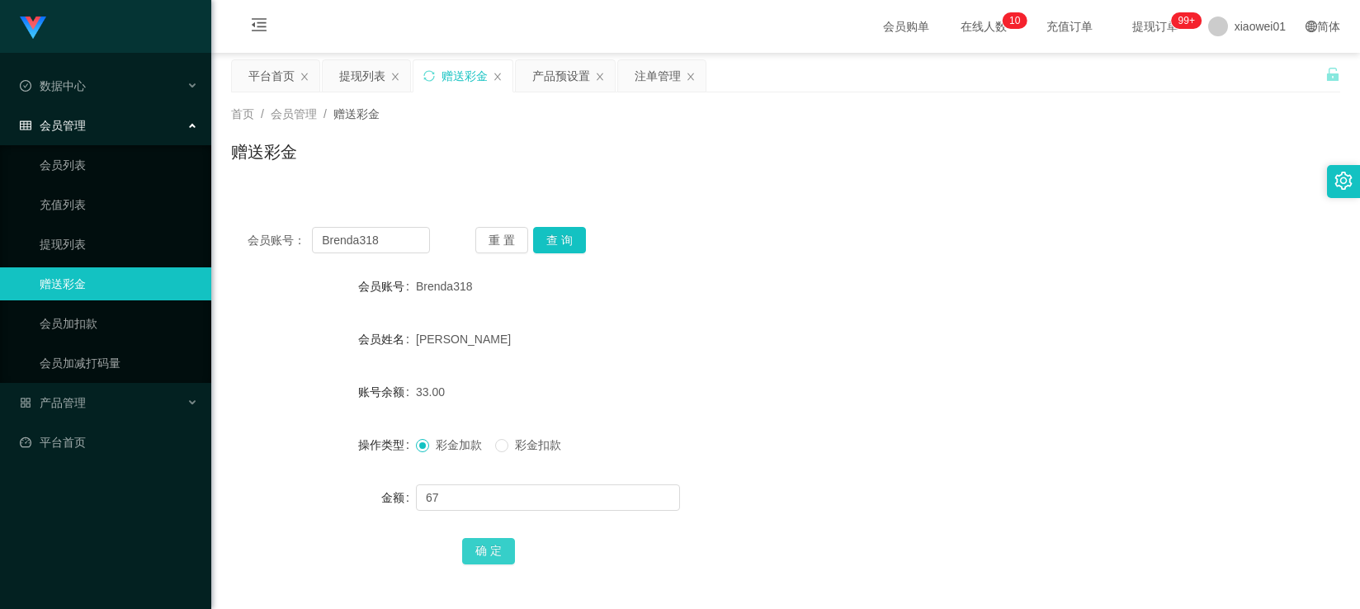
drag, startPoint x: 485, startPoint y: 551, endPoint x: 493, endPoint y: 546, distance: 8.9
click at [487, 549] on button "确 定" at bounding box center [488, 551] width 53 height 26
click at [800, 416] on form "会员账号 Brenda318 会员姓名 Brenda Vun 账号余额 100.00 操作类型 彩金加款 彩金扣款 金额 确 定" at bounding box center [785, 418] width 1109 height 297
drag, startPoint x: 397, startPoint y: 238, endPoint x: 100, endPoint y: 188, distance: 301.3
click at [0, 182] on html "Jingdong工作台代理端 数据中心 会员管理 会员列表 充值列表 提现列表 赠送彩金 会员加扣款 会员加减打码量 产品管理 开奖记录 注单管理 产品列表 …" at bounding box center [680, 304] width 1360 height 609
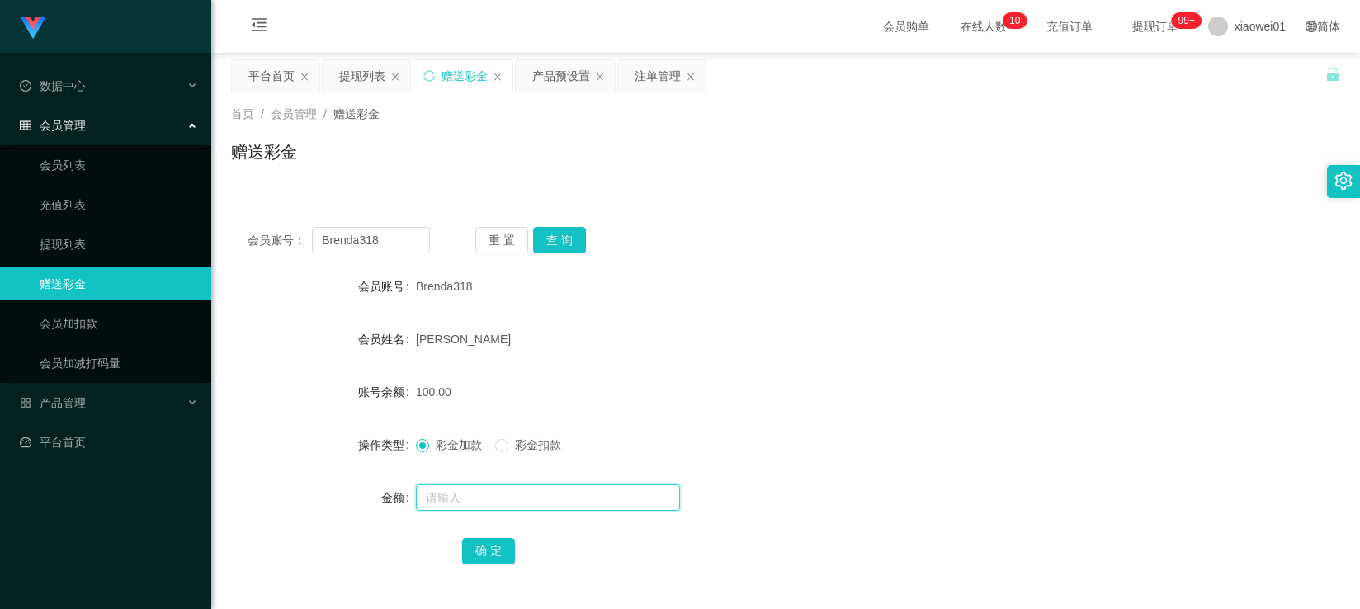
click at [472, 503] on input "text" at bounding box center [548, 497] width 264 height 26
type input "400"
click at [517, 550] on div "确 定" at bounding box center [785, 550] width 647 height 33
click at [490, 556] on button "确 定" at bounding box center [488, 551] width 53 height 26
click at [896, 317] on form "会员账号 Brenda318 会员姓名 Brenda Vun 账号余额 500.00 操作类型 彩金加款 彩金扣款 金额 确 定" at bounding box center [785, 418] width 1109 height 297
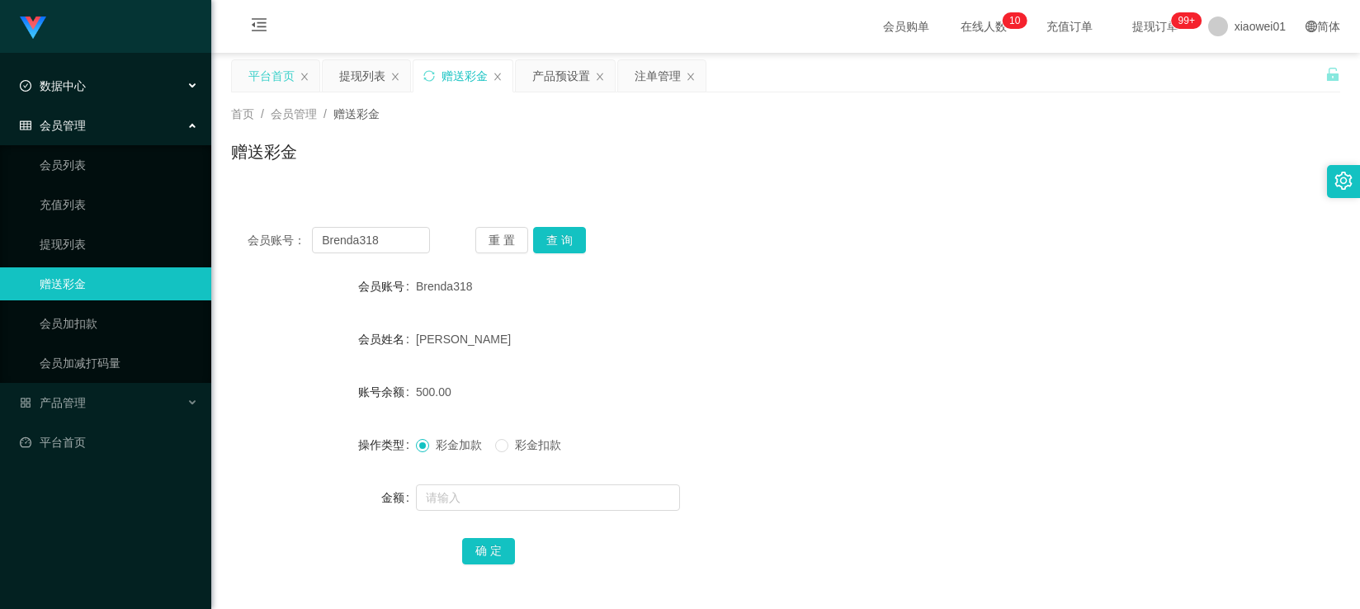
click at [281, 77] on div "平台首页" at bounding box center [271, 75] width 46 height 31
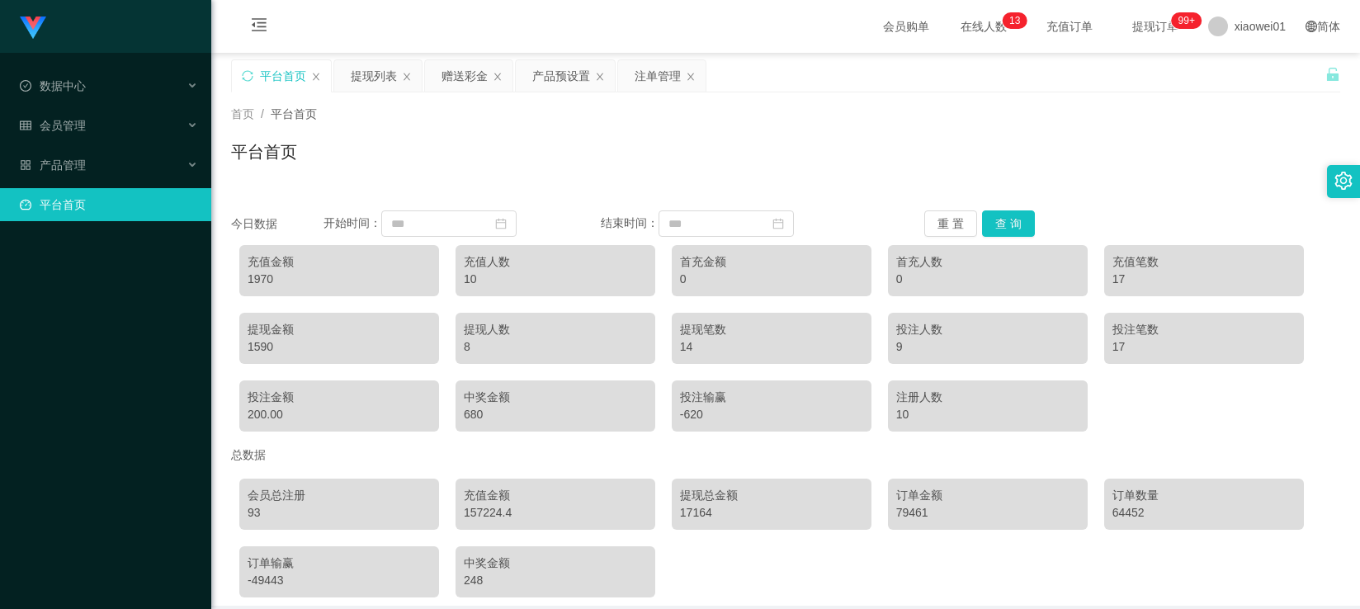
click at [248, 86] on div "平台首页" at bounding box center [281, 75] width 99 height 31
click at [257, 64] on div "平台首页" at bounding box center [281, 75] width 99 height 31
click at [269, 73] on div "平台首页" at bounding box center [283, 75] width 46 height 31
click at [277, 77] on div "平台首页" at bounding box center [283, 75] width 46 height 31
click at [262, 278] on div "1970" at bounding box center [339, 279] width 183 height 17
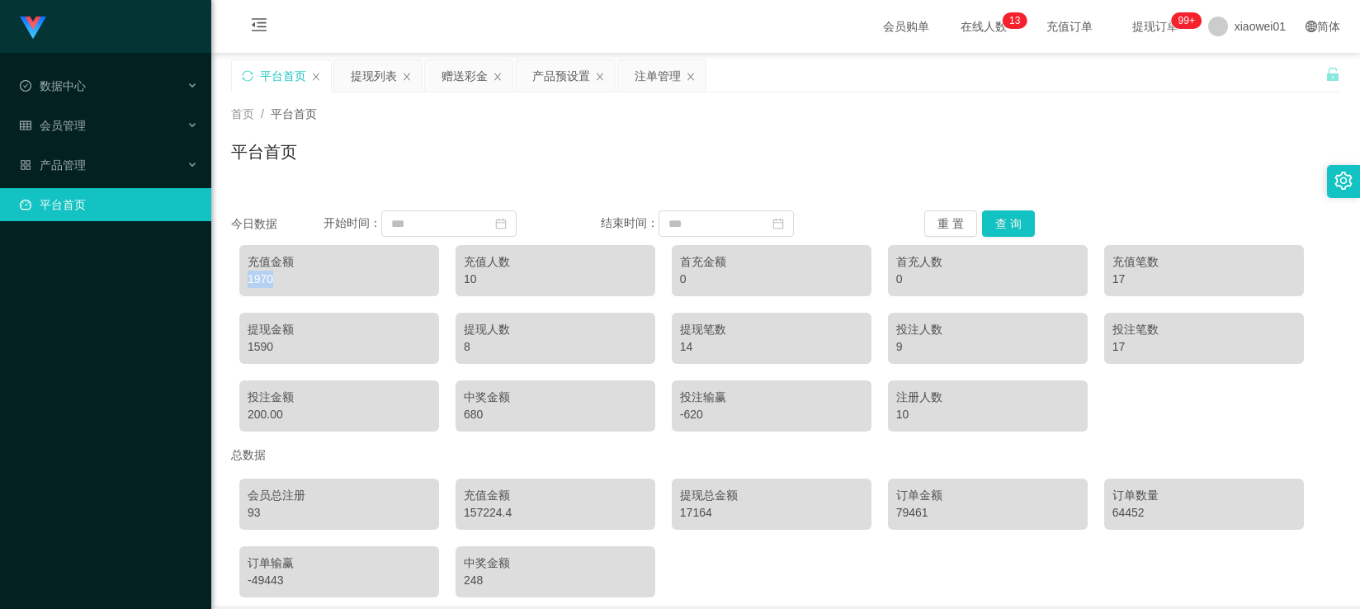
click at [262, 278] on div "1970" at bounding box center [339, 279] width 183 height 17
copy div "1970"
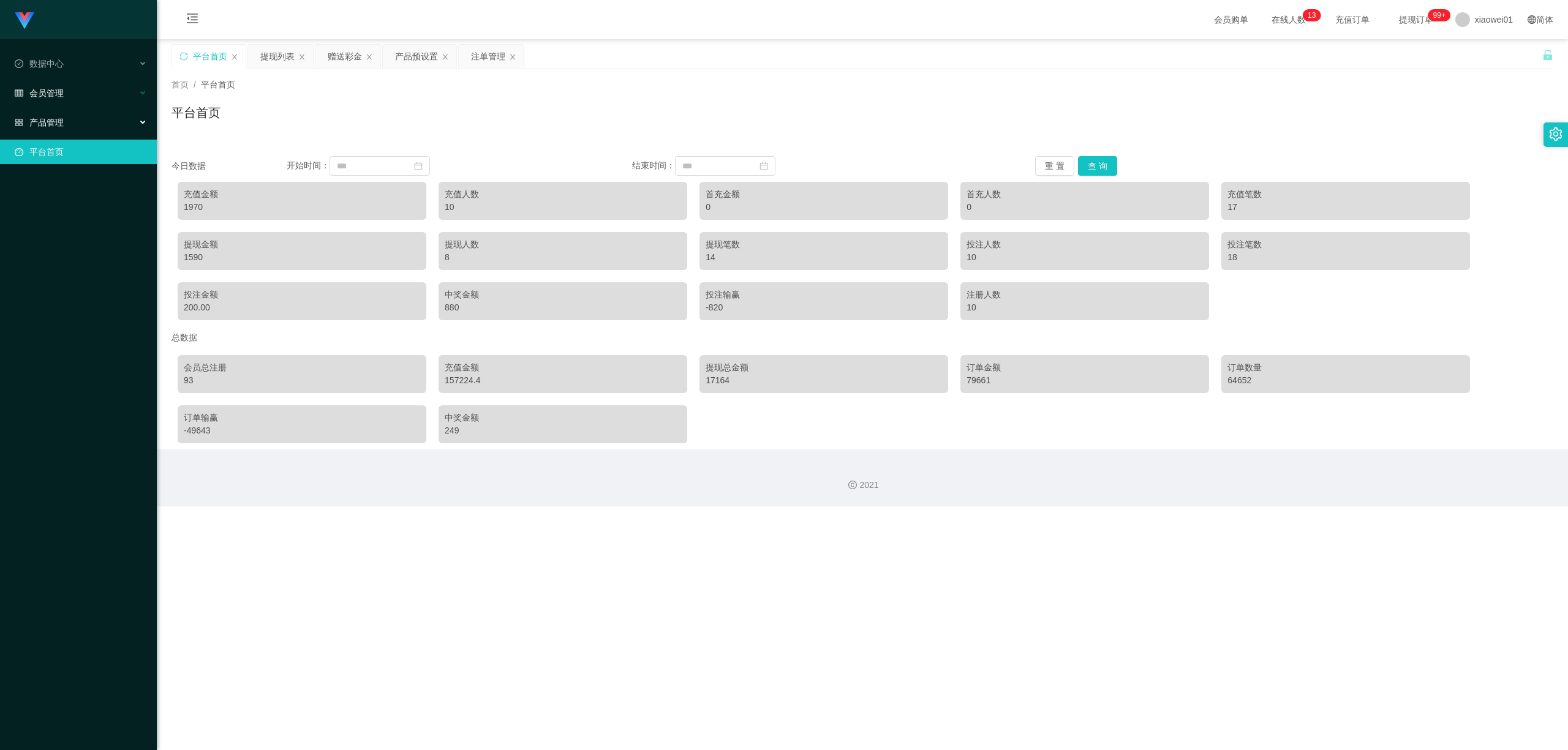
click at [56, 91] on span "会员管理" at bounding box center [39, 93] width 49 height 10
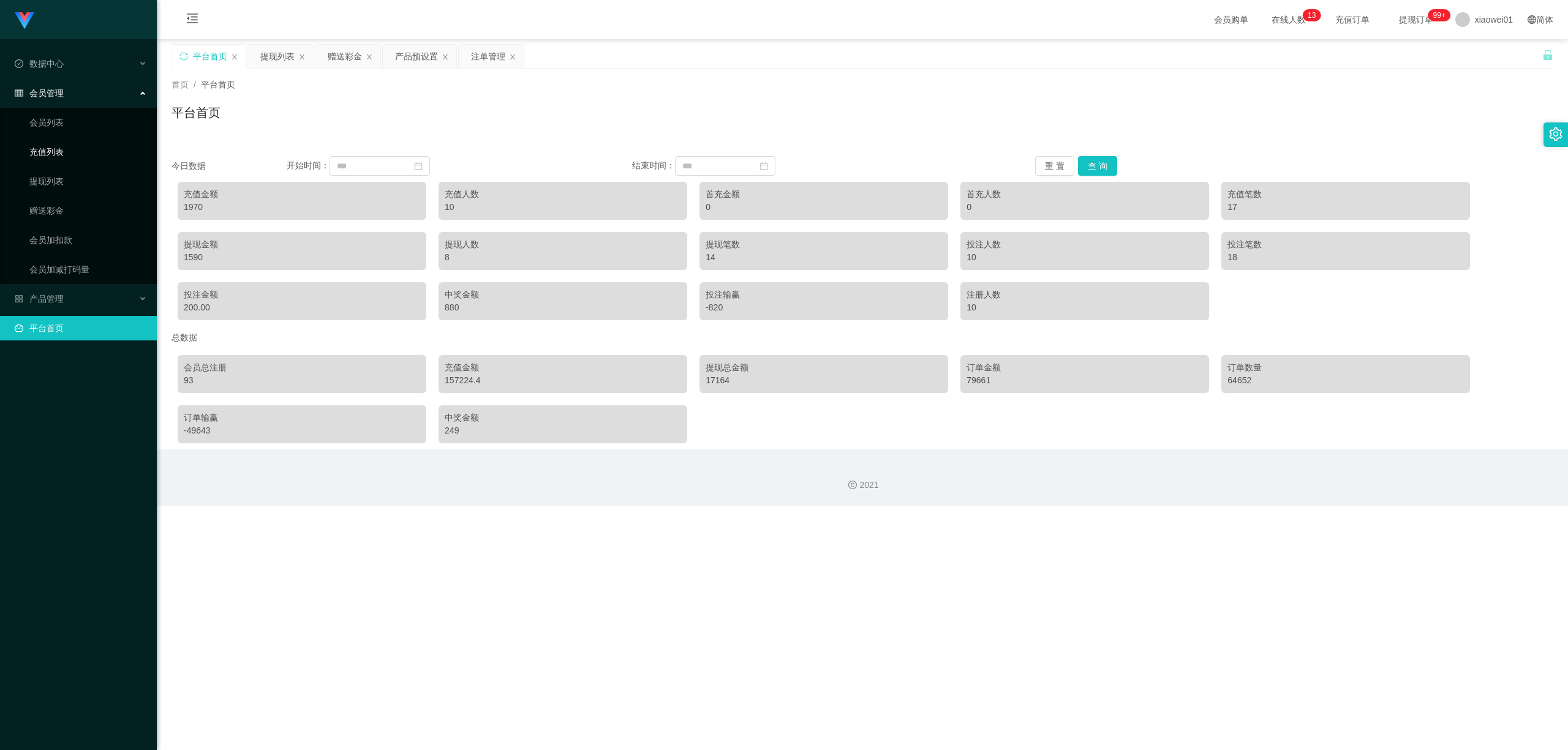
click at [50, 142] on link "充值列表" at bounding box center [88, 151] width 117 height 24
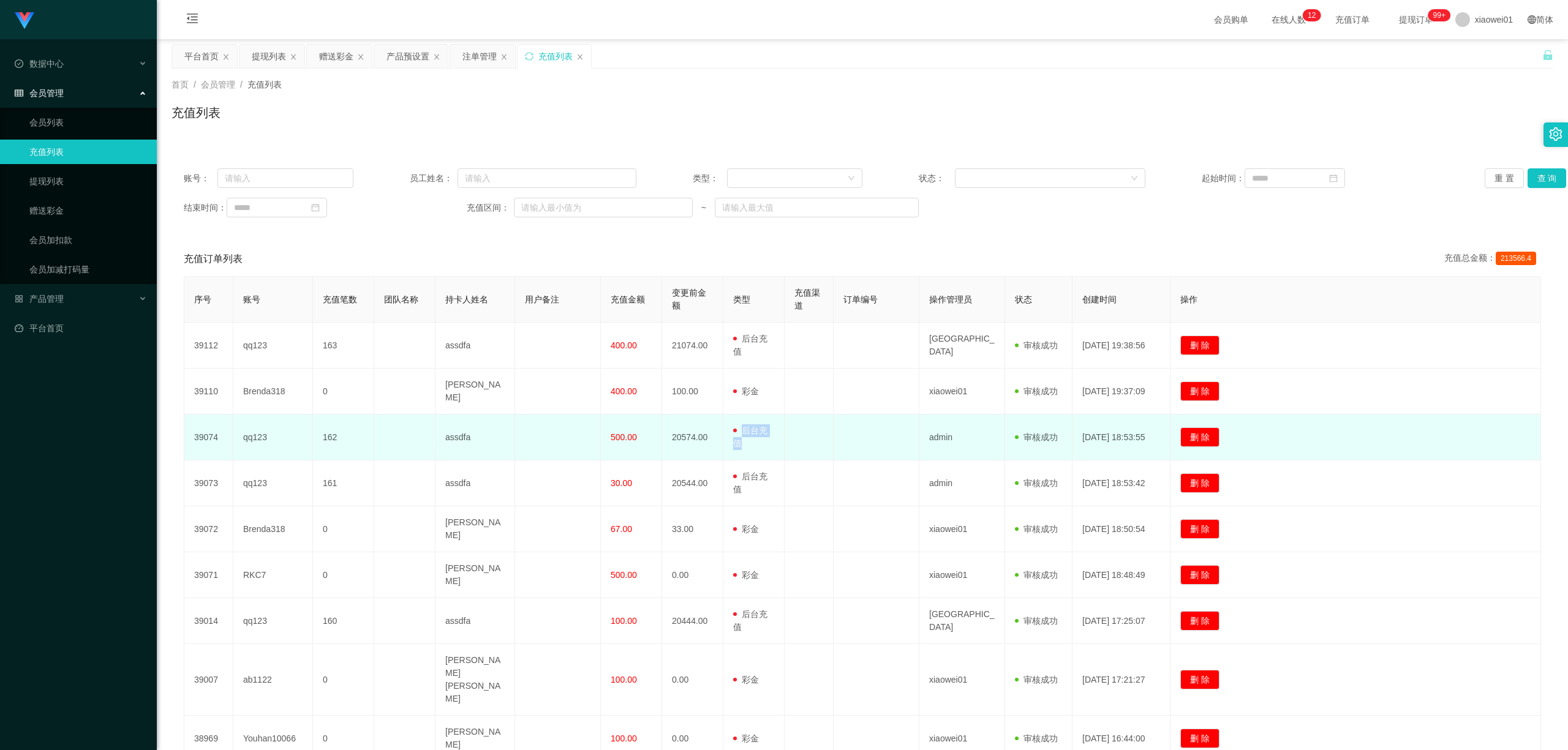
drag, startPoint x: 738, startPoint y: 435, endPoint x: 759, endPoint y: 439, distance: 21.4
click at [759, 439] on td "用户充值 后台充值 彩金 注册赠送" at bounding box center [754, 438] width 62 height 46
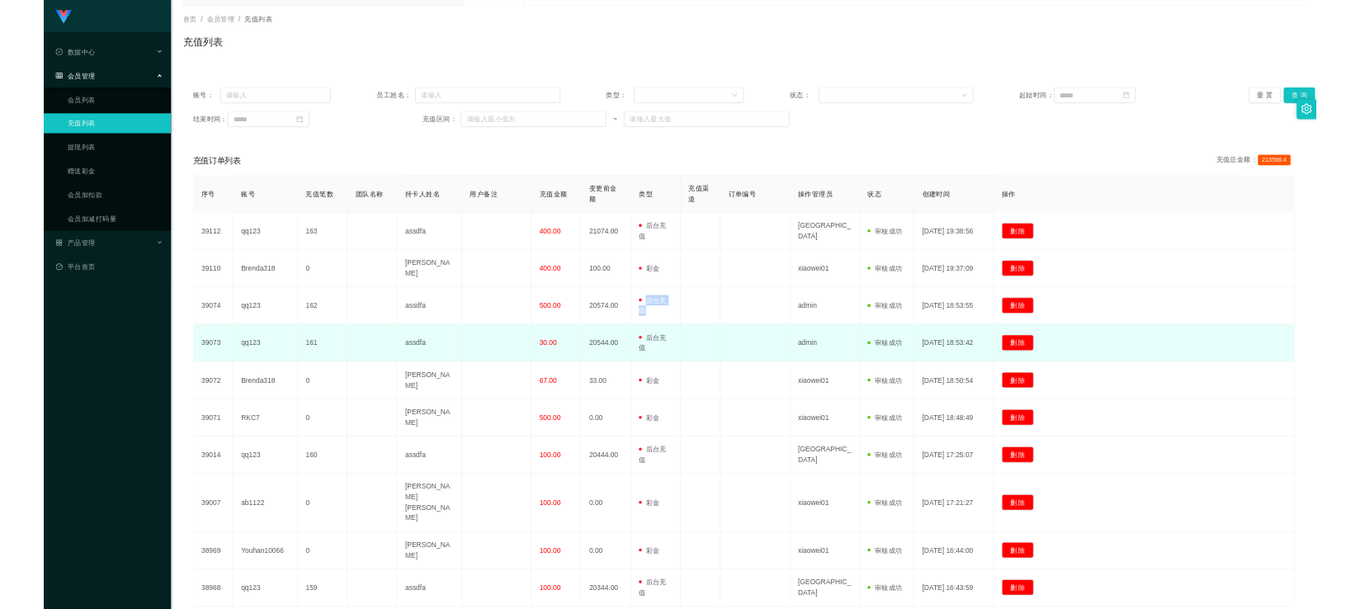
scroll to position [176, 0]
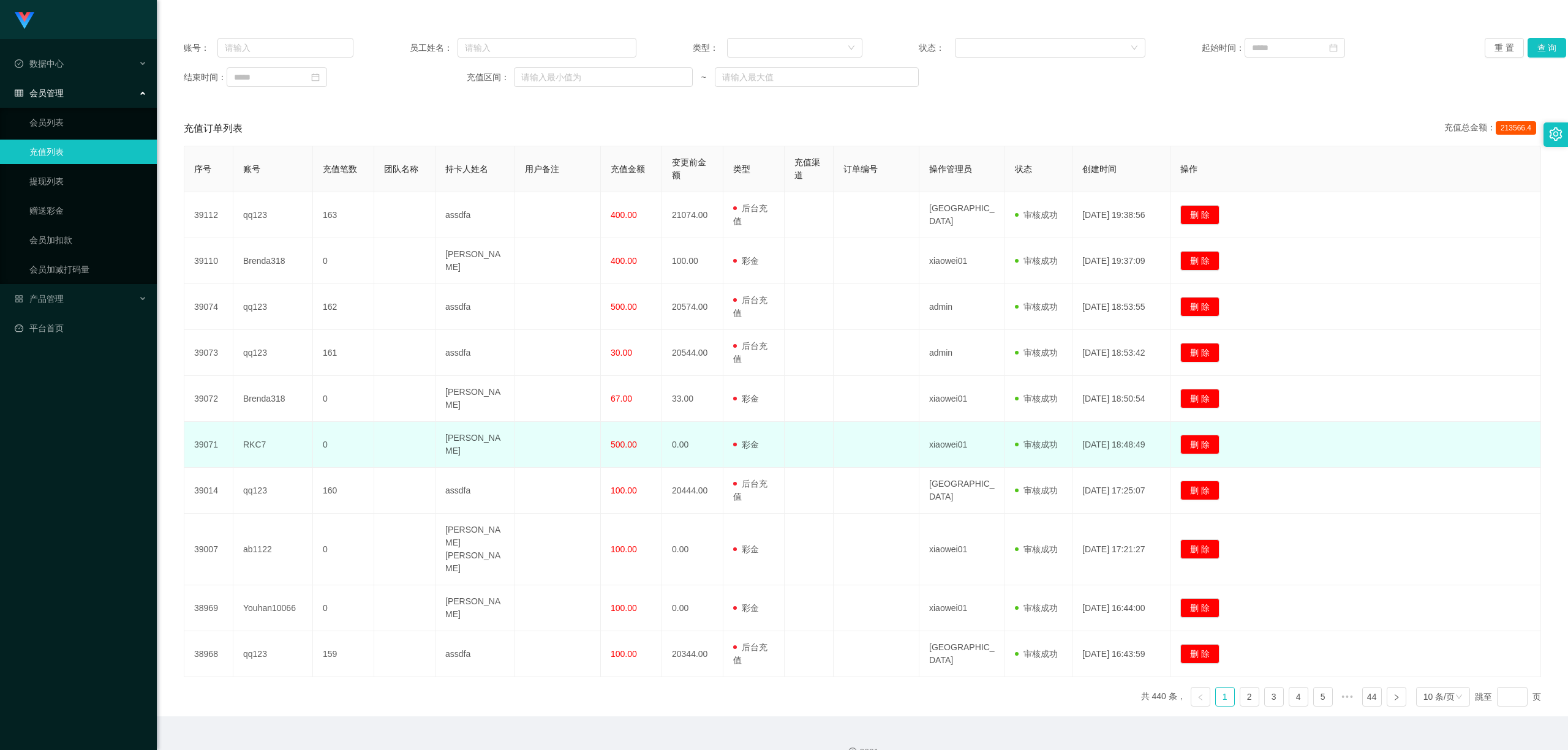
click at [646, 427] on td "500.00" at bounding box center [632, 445] width 62 height 46
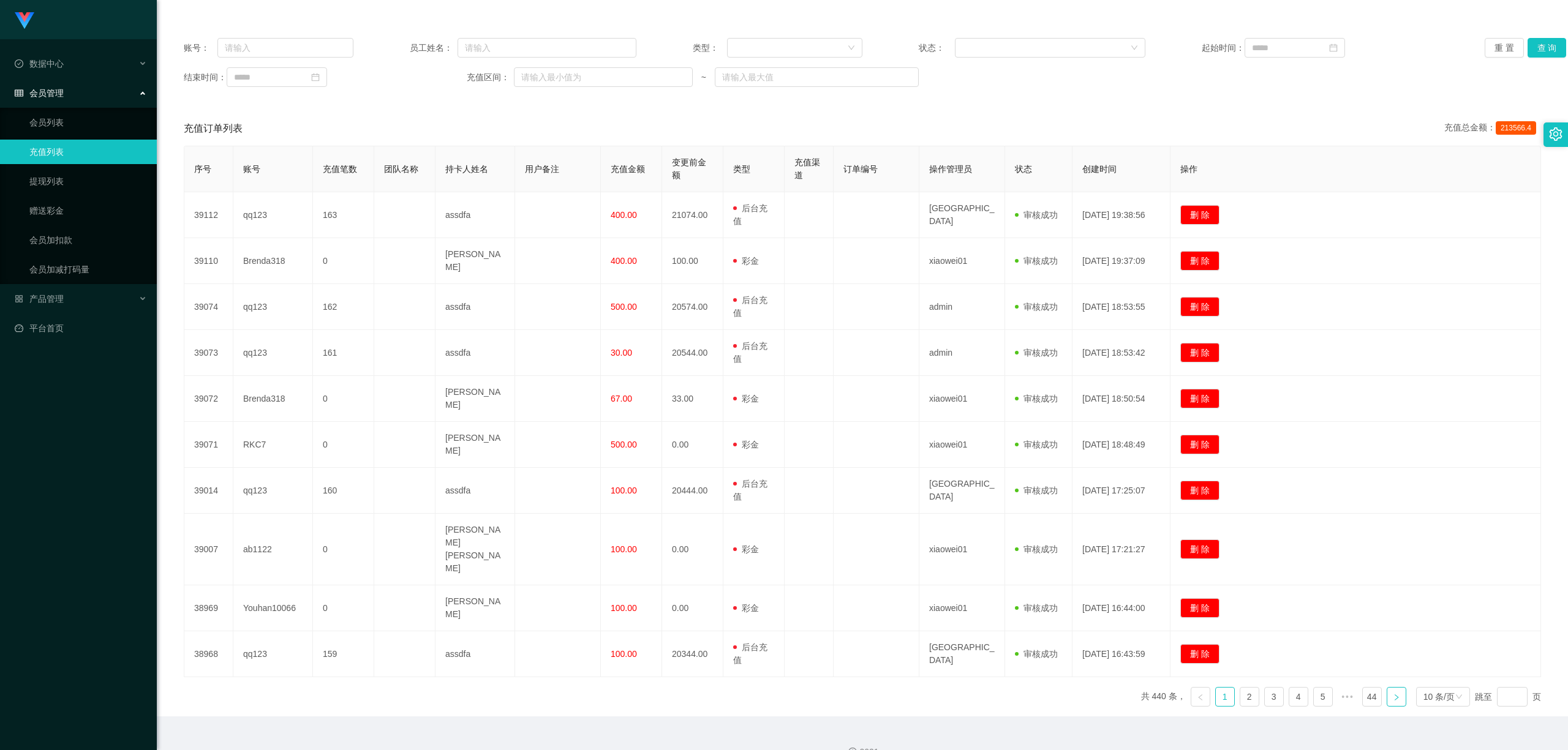
click at [1008, 451] on icon "图标: right" at bounding box center [1396, 697] width 4 height 6
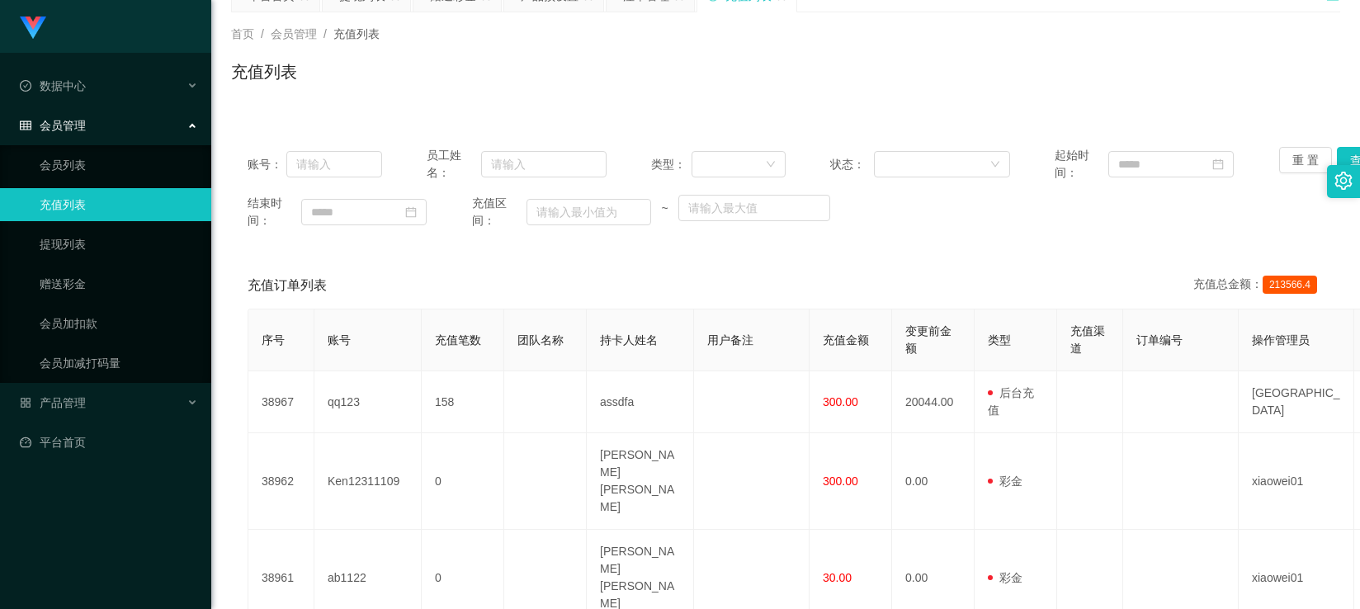
scroll to position [0, 0]
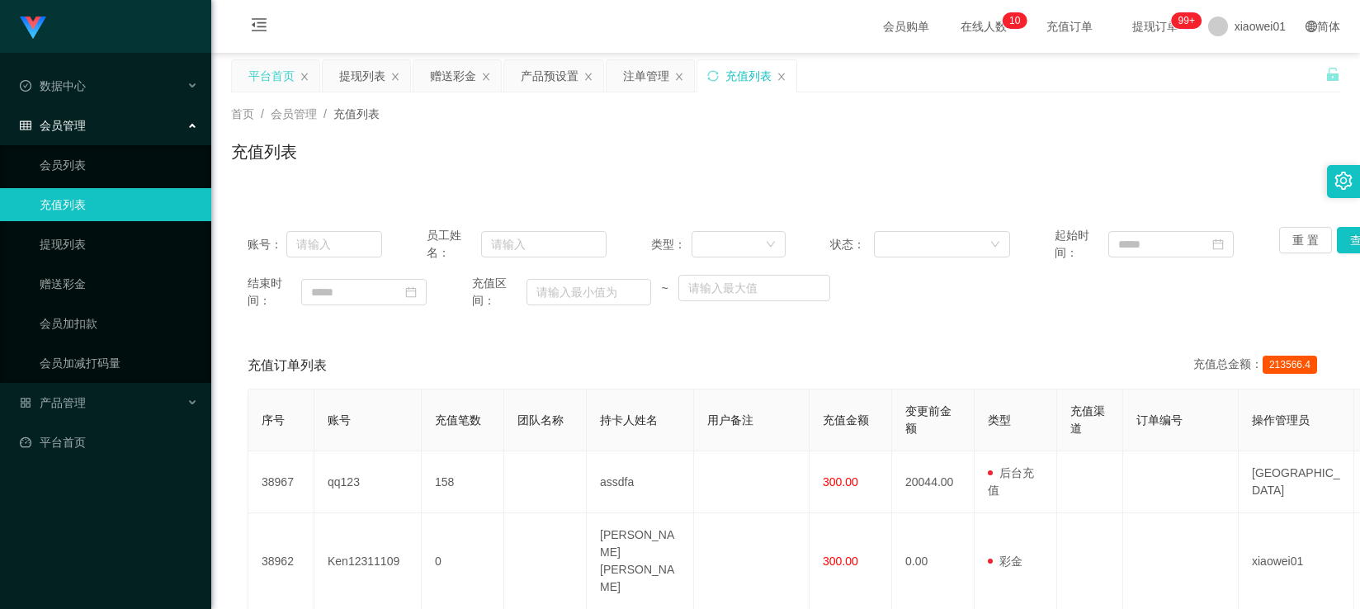
click at [262, 61] on div "平台首页" at bounding box center [271, 75] width 46 height 31
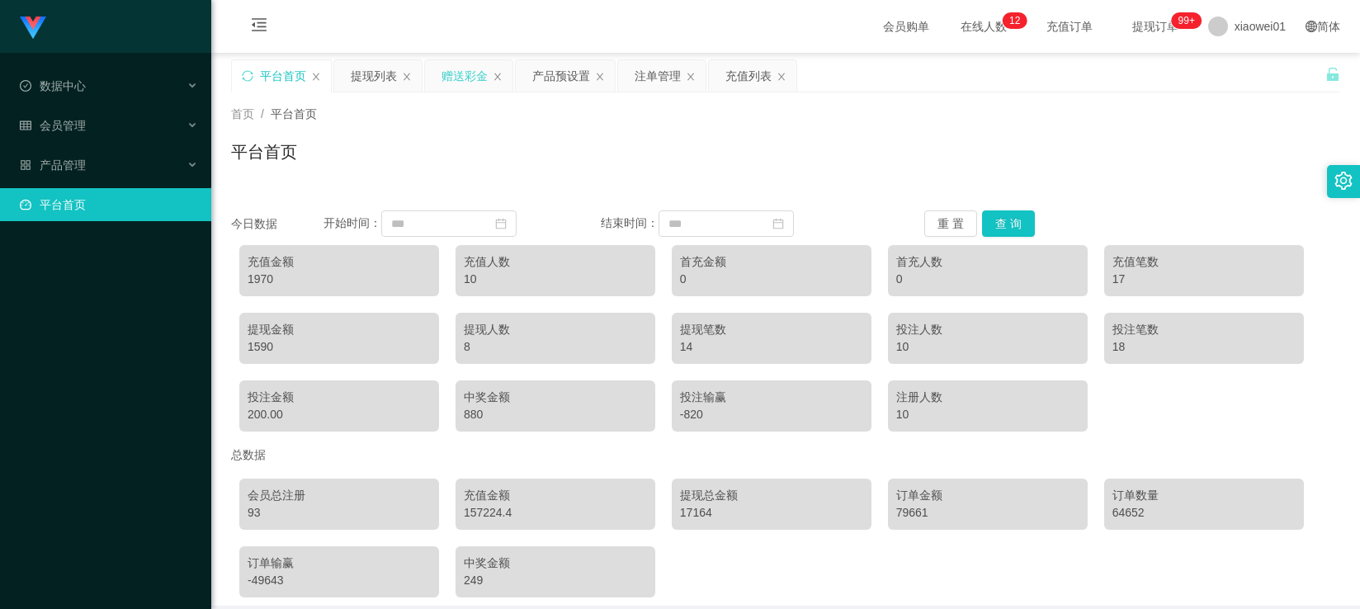
click at [462, 71] on div "赠送彩金" at bounding box center [464, 75] width 46 height 31
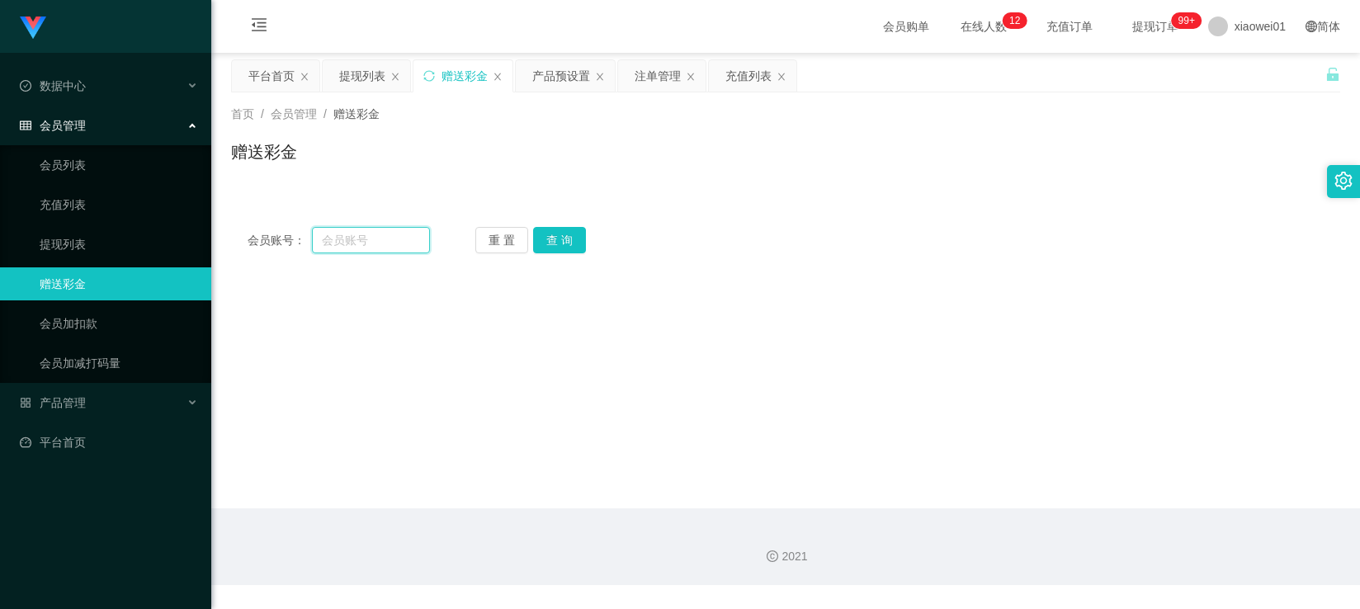
click at [376, 234] on input "text" at bounding box center [370, 240] width 117 height 26
paste input "Ling66"
type input "Ling66"
click at [581, 229] on button "查 询" at bounding box center [559, 240] width 53 height 26
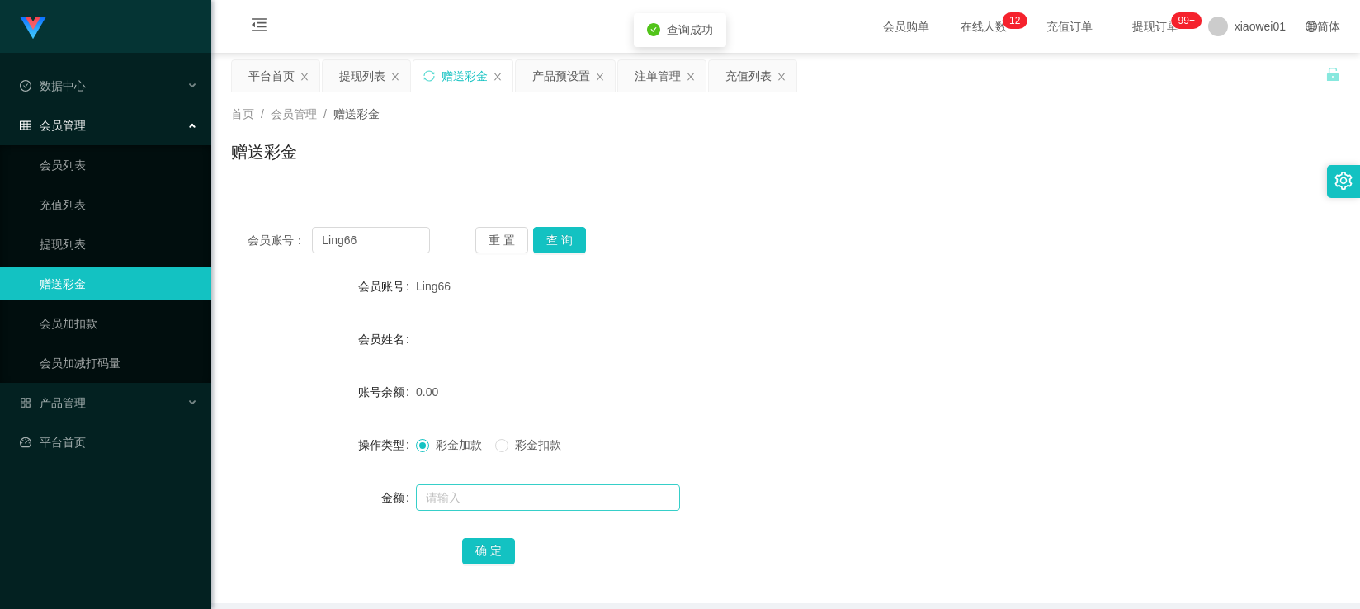
drag, startPoint x: 519, startPoint y: 473, endPoint x: 516, endPoint y: 489, distance: 16.0
click at [520, 475] on form "会员账号 Ling66 会员姓名 账号余额 0.00 操作类型 彩金加款 彩金扣款 金额 确 定" at bounding box center [785, 418] width 1109 height 297
click at [516, 490] on input "text" at bounding box center [548, 497] width 264 height 26
type input "30"
click at [489, 551] on button "确 定" at bounding box center [488, 551] width 53 height 26
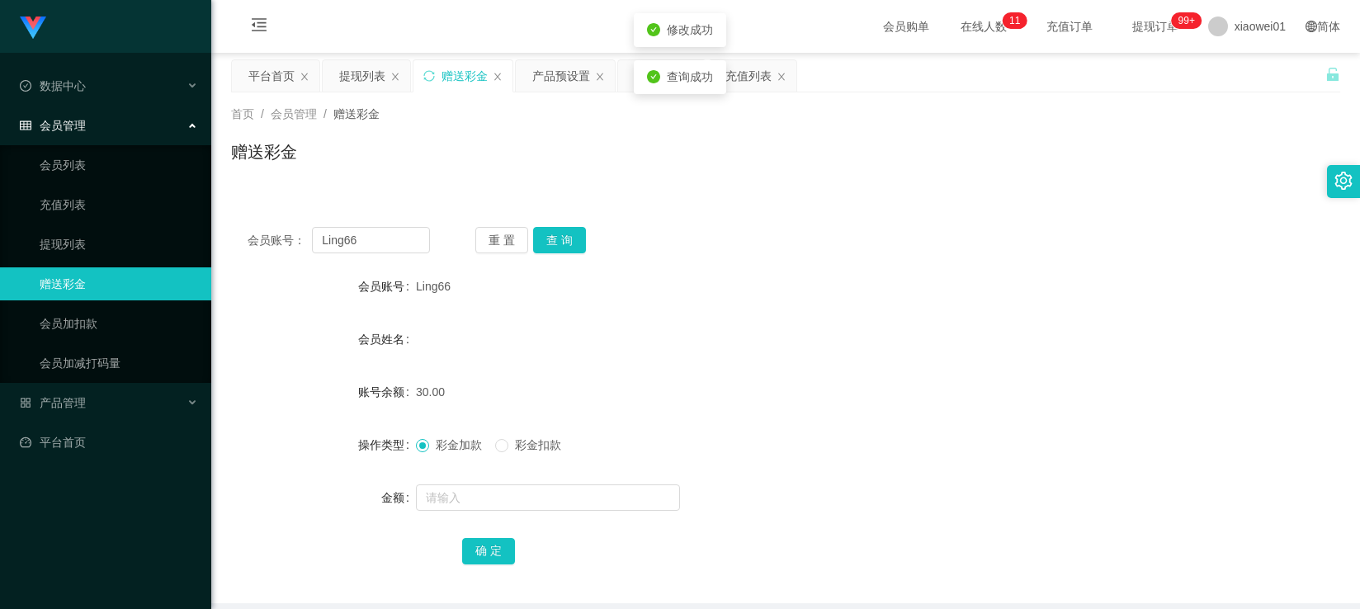
drag, startPoint x: 926, startPoint y: 238, endPoint x: 936, endPoint y: 234, distance: 10.7
click at [928, 238] on div "会员账号： Ling66 重 置 查 询" at bounding box center [785, 240] width 1109 height 26
